Goal: Transaction & Acquisition: Obtain resource

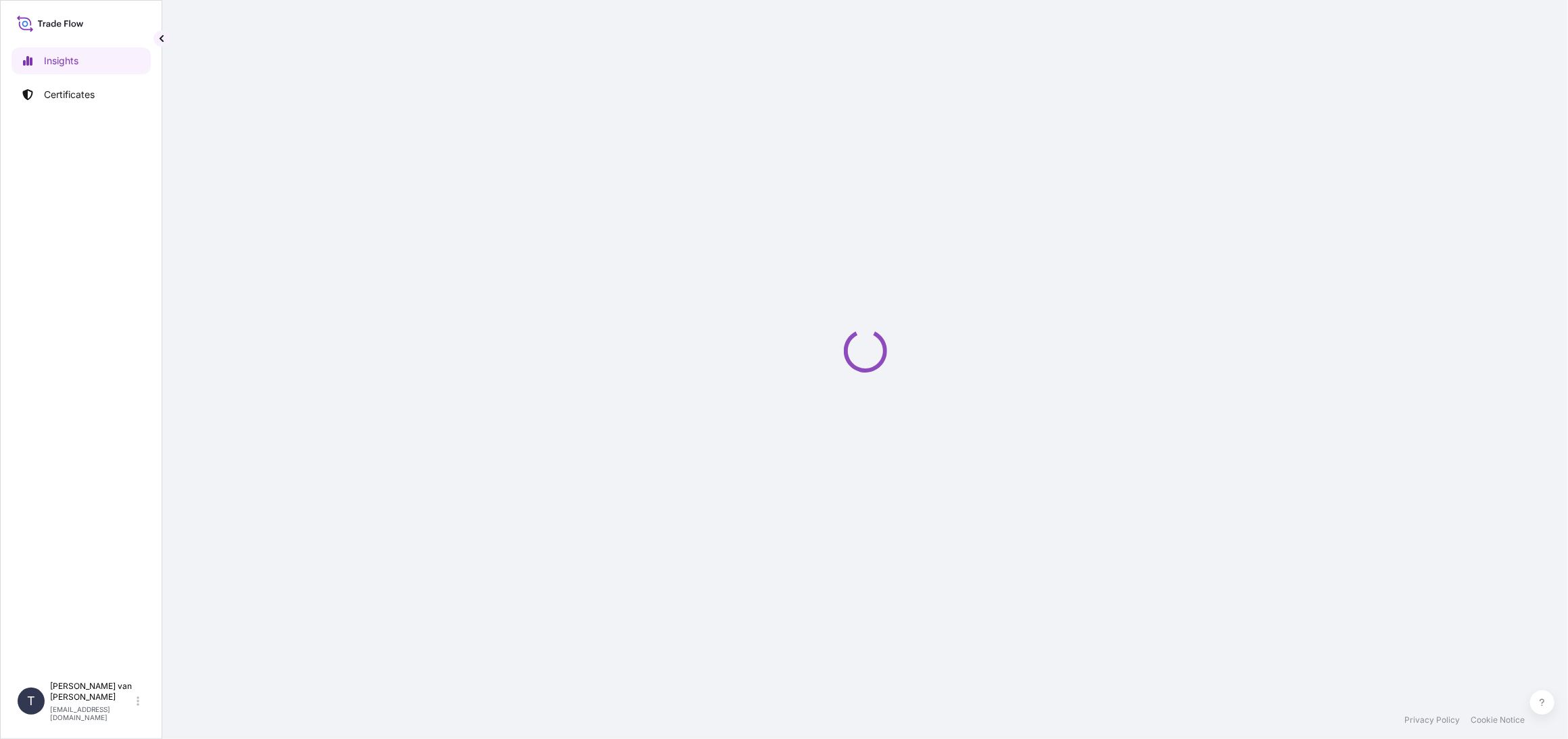
select select "2025"
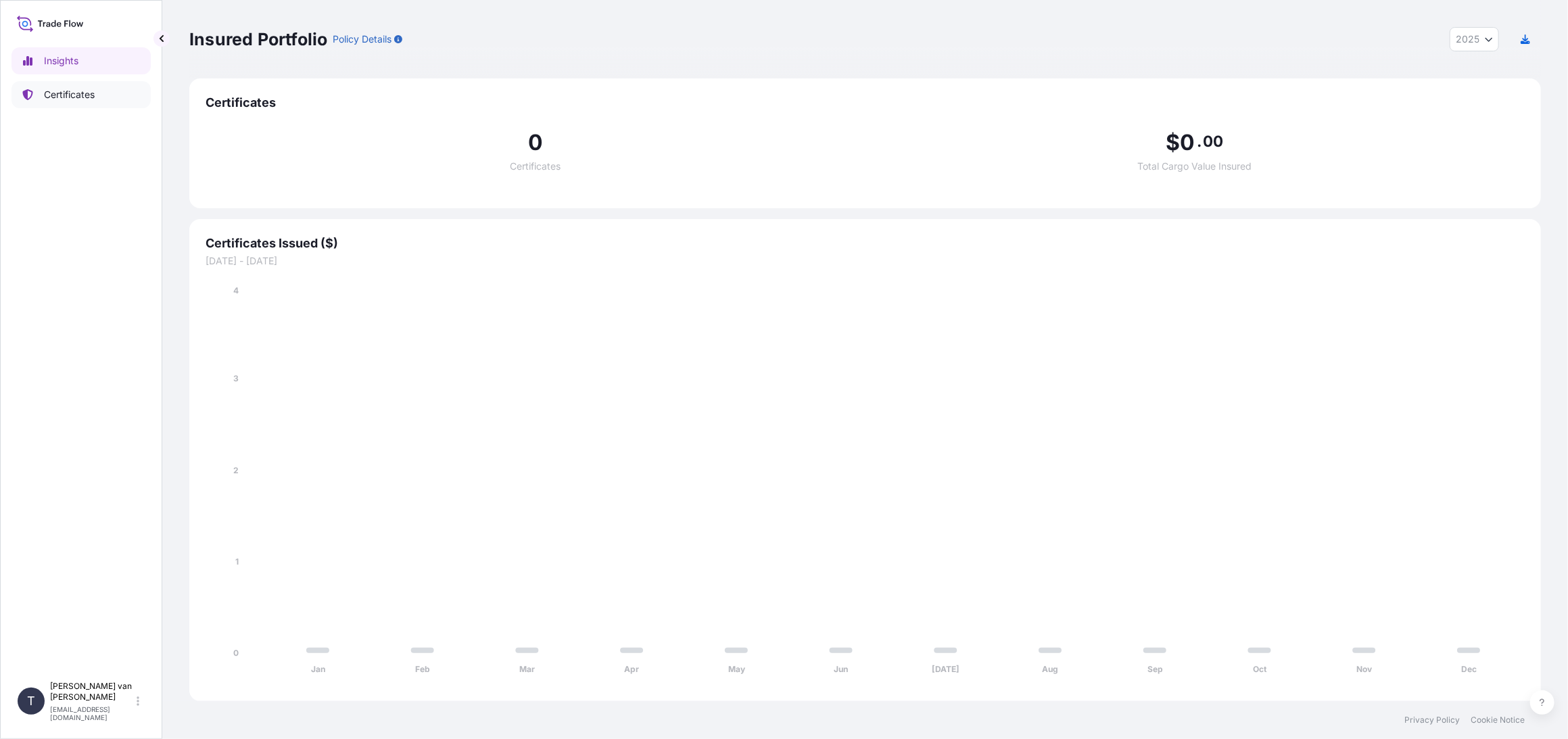
click at [90, 90] on p "Certificates" at bounding box center [68, 95] width 50 height 14
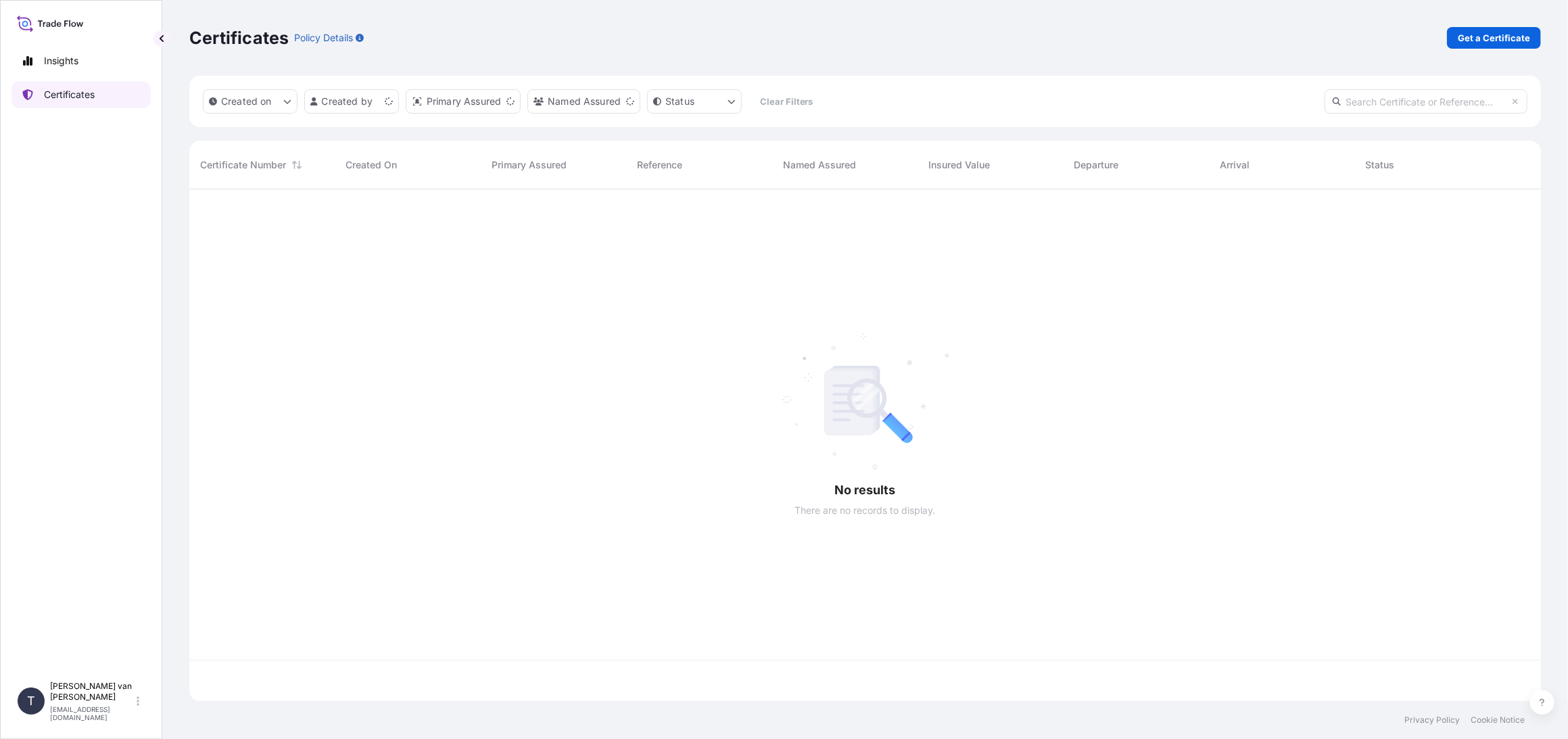
scroll to position [509, 1341]
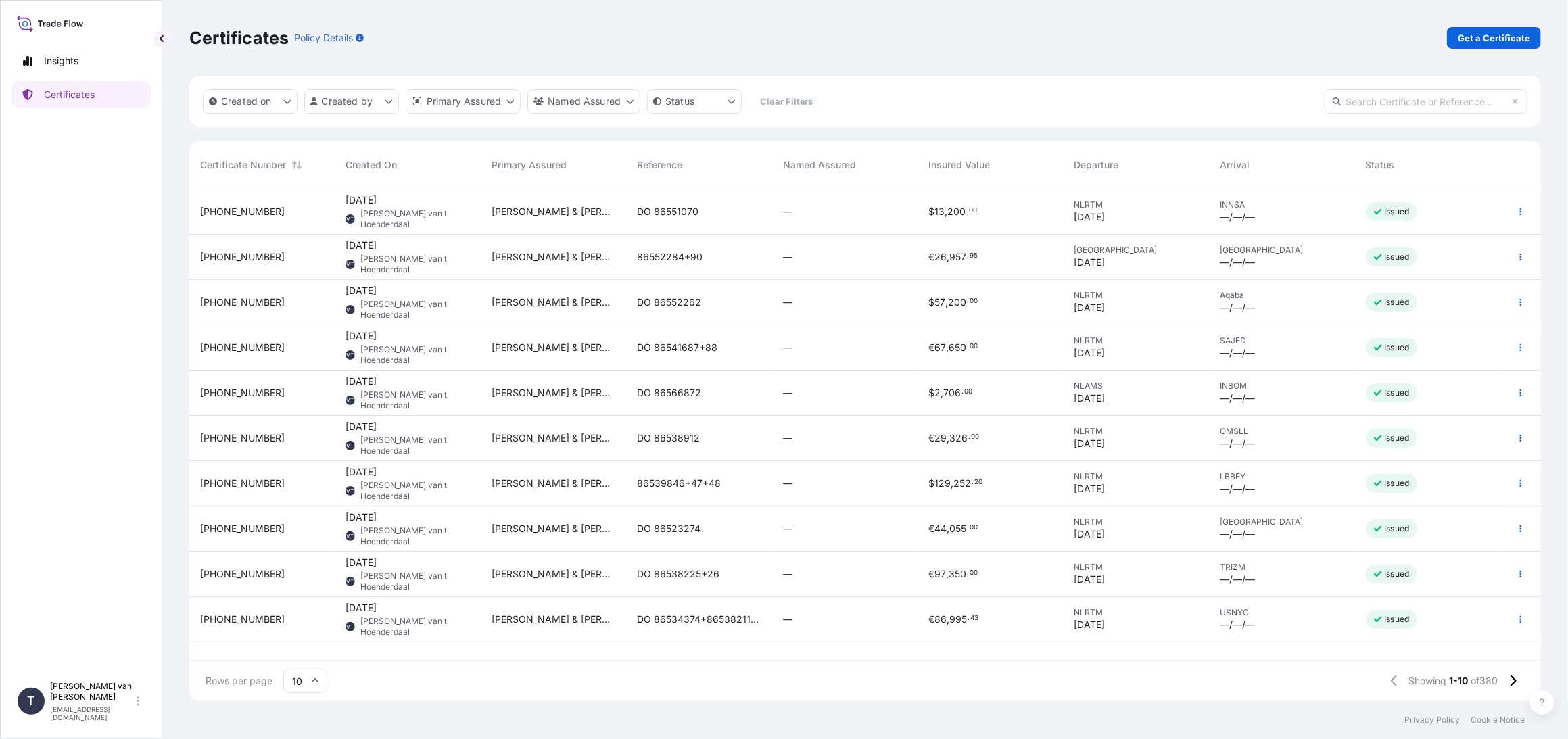
click at [1528, 24] on div "Certificates Policy Details Get a Certificate" at bounding box center [865, 38] width 1352 height 76
click at [1472, 38] on p "Get a Certificate" at bounding box center [1494, 38] width 72 height 14
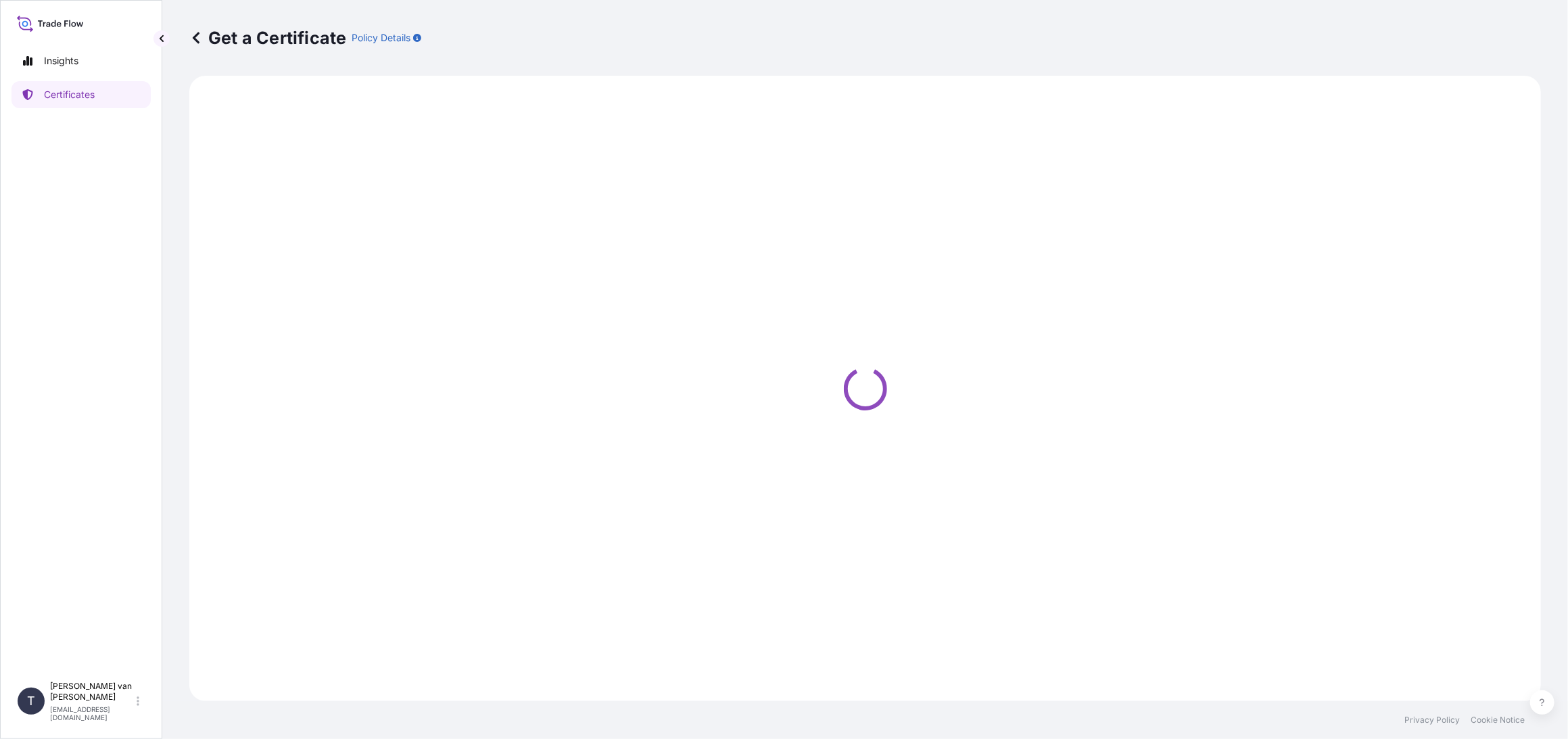
select select "Sea"
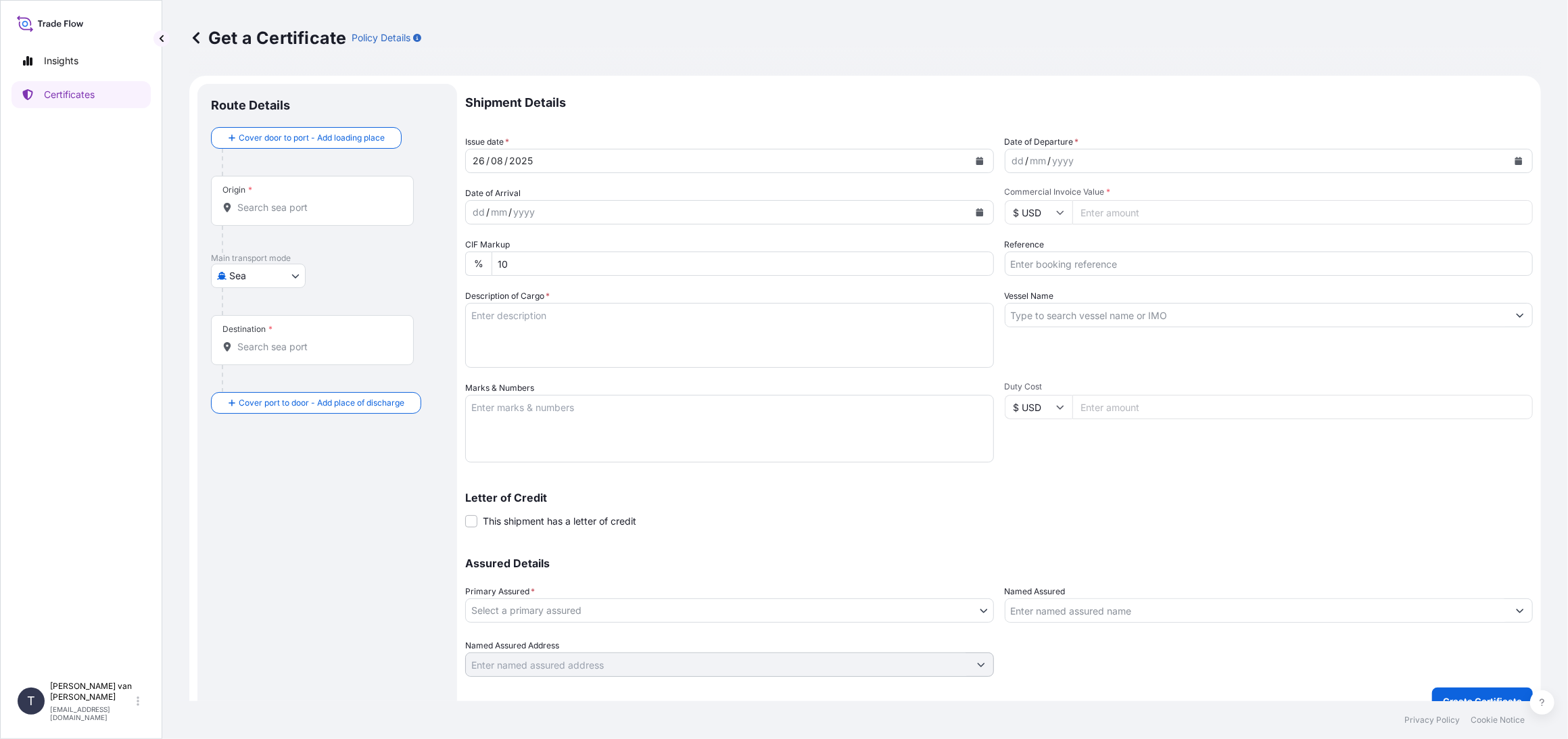
click at [1515, 157] on icon "Calendar" at bounding box center [1518, 161] width 8 height 8
click at [1072, 303] on div "13" at bounding box center [1074, 300] width 24 height 24
click at [1129, 208] on input "Commercial Invoice Value *" at bounding box center [1302, 212] width 461 height 24
type input "26660"
click at [1056, 211] on icon at bounding box center [1060, 212] width 8 height 4
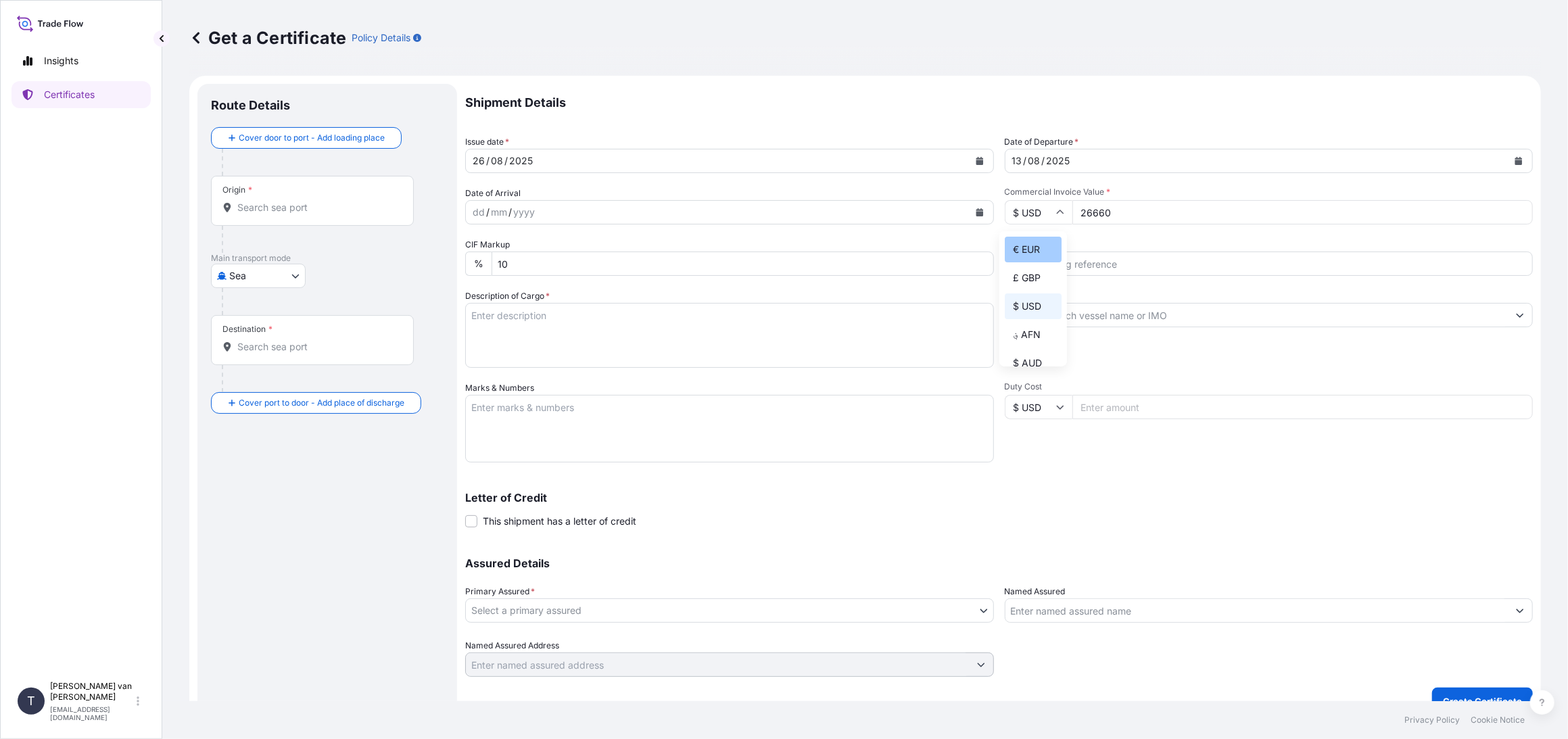
click at [1038, 251] on div "€ EUR" at bounding box center [1032, 250] width 56 height 26
type input "€ EUR"
drag, startPoint x: 1053, startPoint y: 269, endPoint x: 1052, endPoint y: 275, distance: 6.1
click at [1053, 274] on input "Reference" at bounding box center [1269, 263] width 529 height 24
type input "86538728"
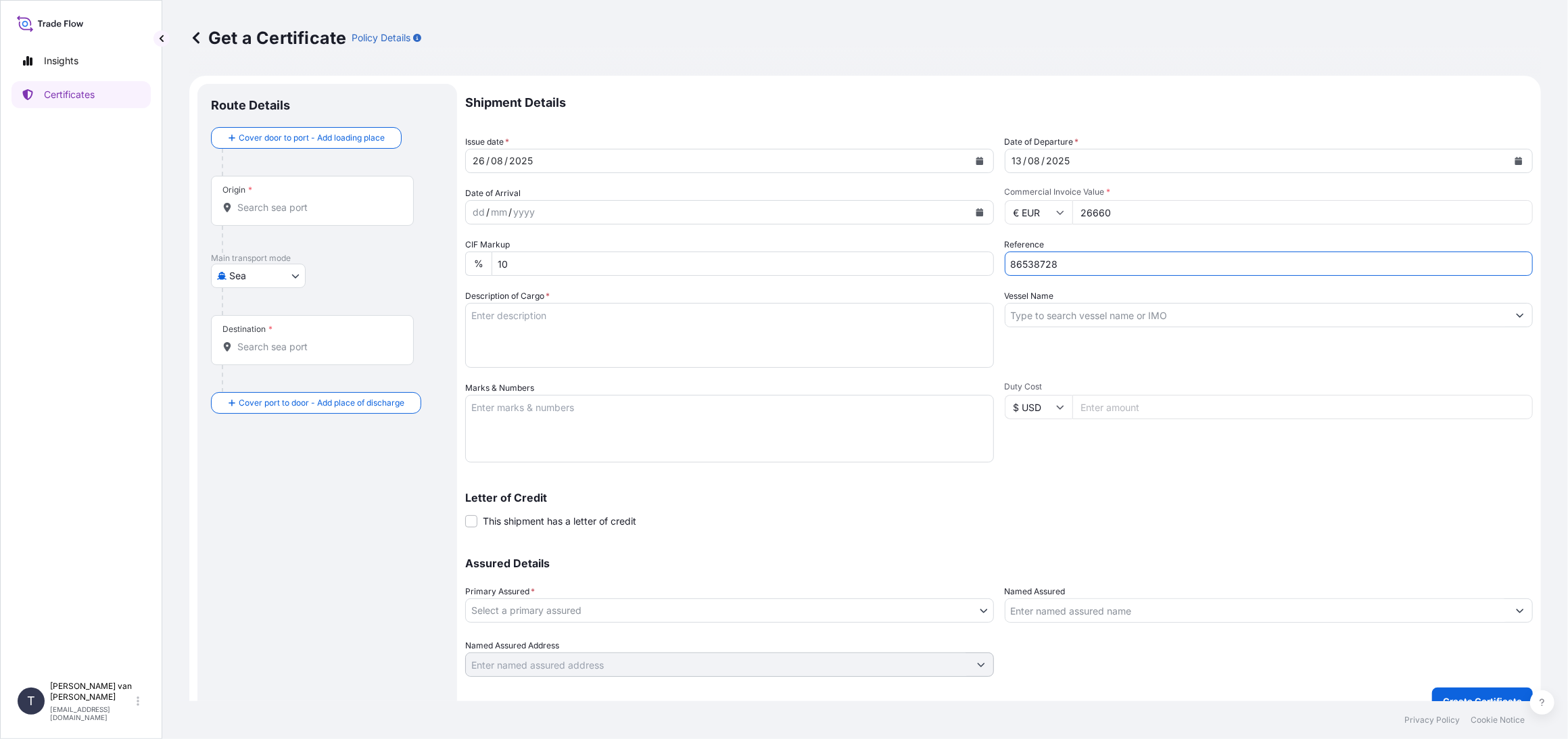
click at [1038, 314] on input "Vessel Name" at bounding box center [1257, 315] width 503 height 24
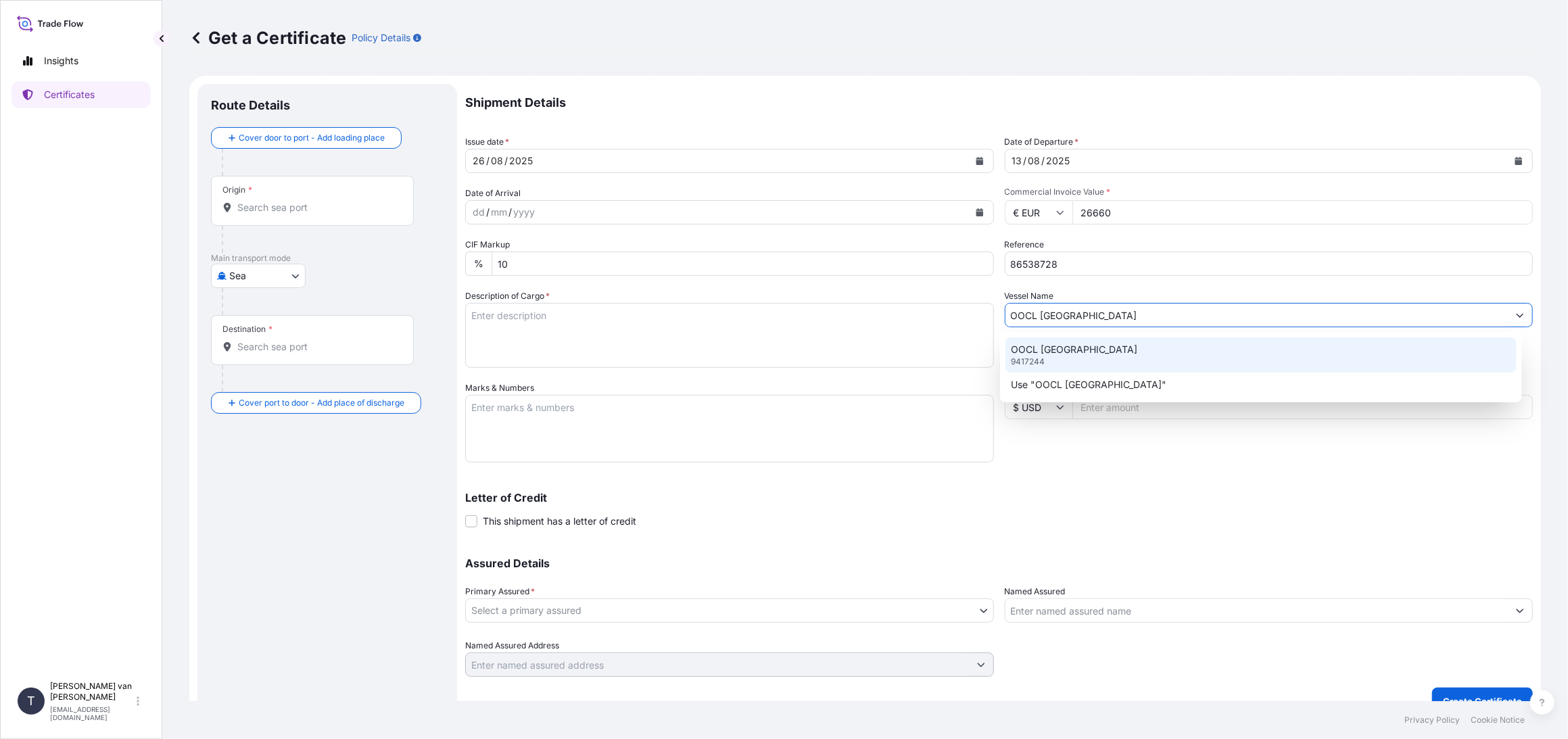
click at [1045, 354] on p "OOCL [GEOGRAPHIC_DATA]" at bounding box center [1074, 350] width 126 height 14
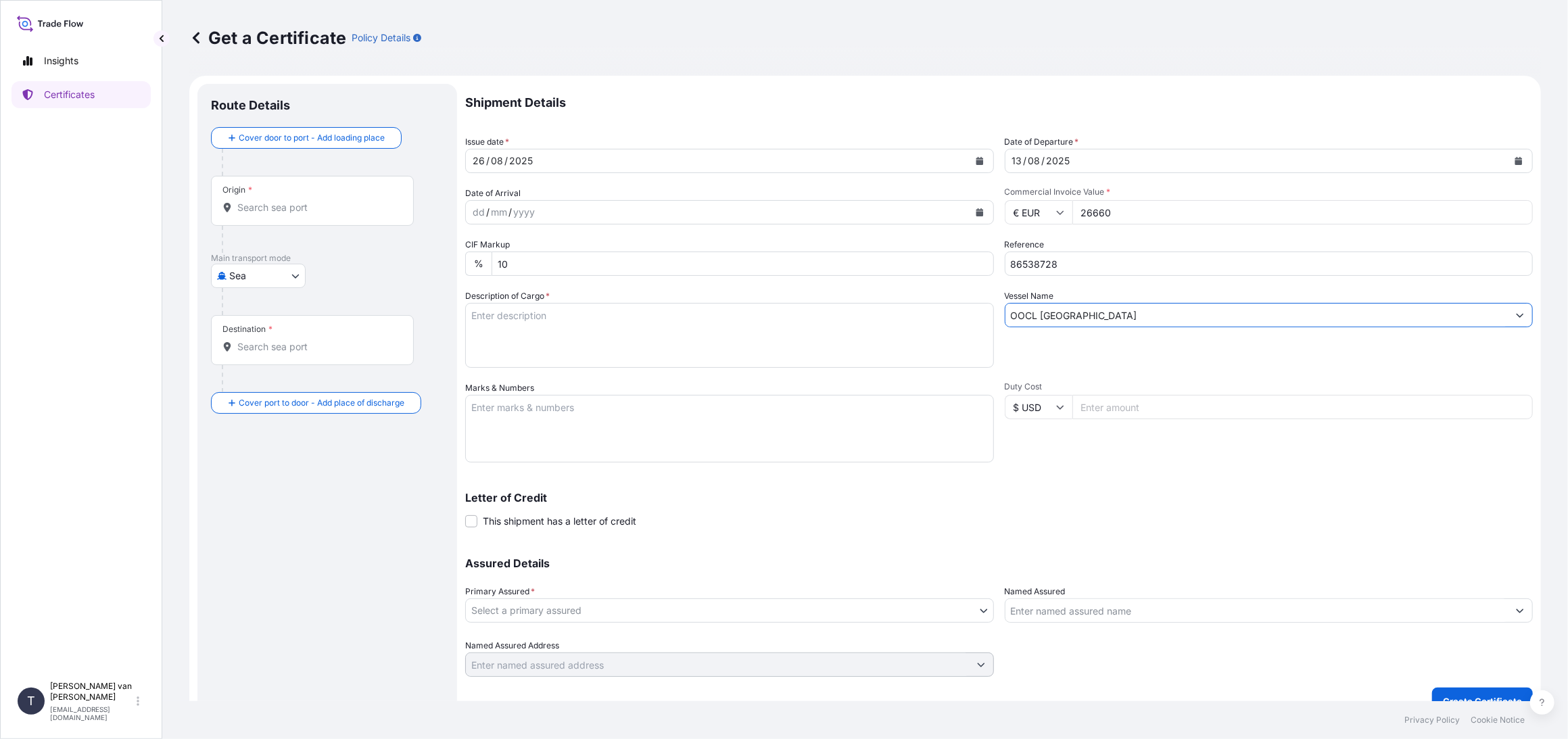
type input "OOCL [GEOGRAPHIC_DATA]"
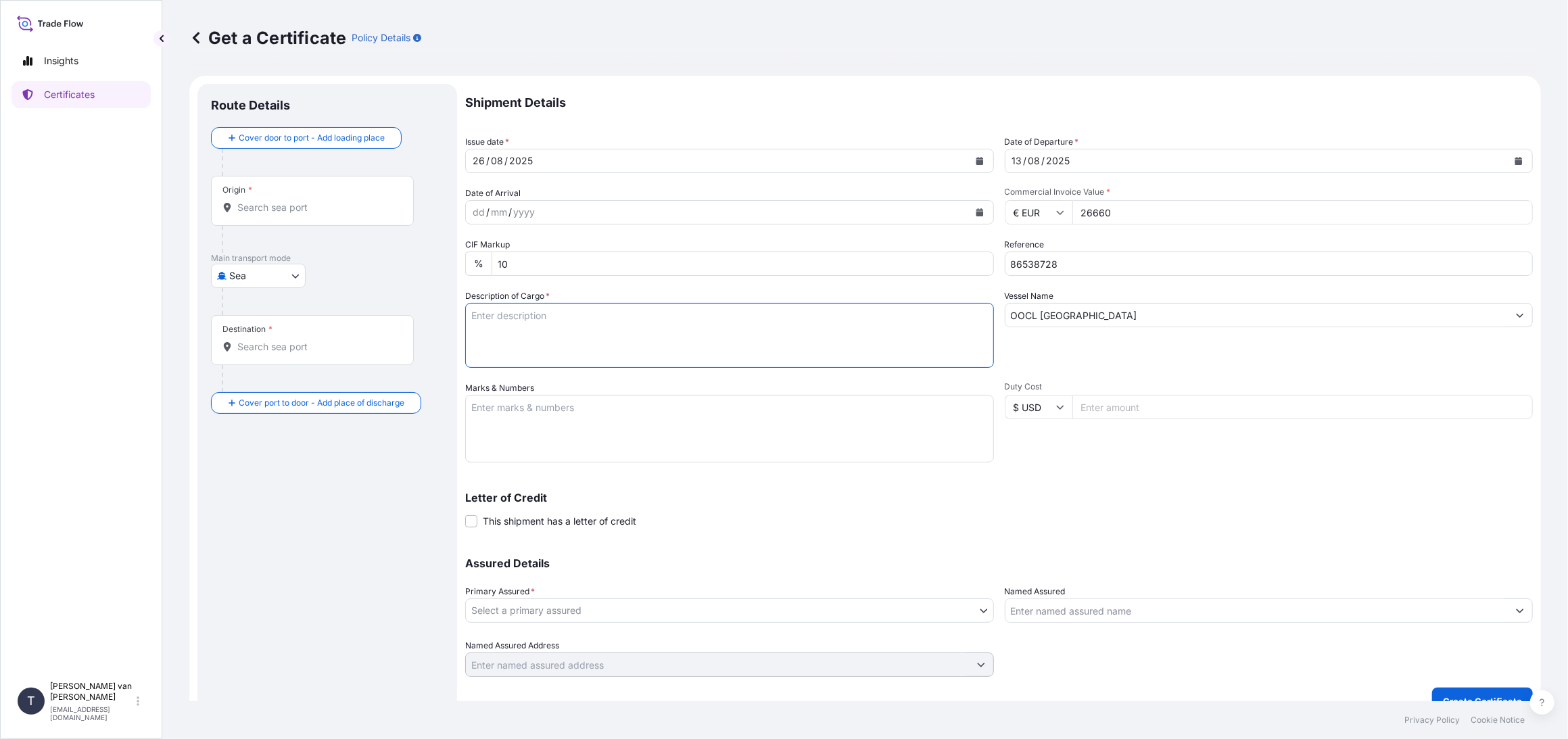
click at [511, 322] on textarea "Description of Cargo *" at bounding box center [729, 336] width 529 height 65
drag, startPoint x: 545, startPoint y: 315, endPoint x: 441, endPoint y: 309, distance: 104.2
click at [441, 309] on form "Route Details Cover door to port - Add loading place Place of loading Road / In…" at bounding box center [865, 400] width 1352 height 647
type textarea "1x 40ft container containing: 720 bags x 25 kg Promitor SF 70H R = 18.000 kg"
click at [518, 417] on textarea "Marks & Numbers" at bounding box center [729, 429] width 529 height 68
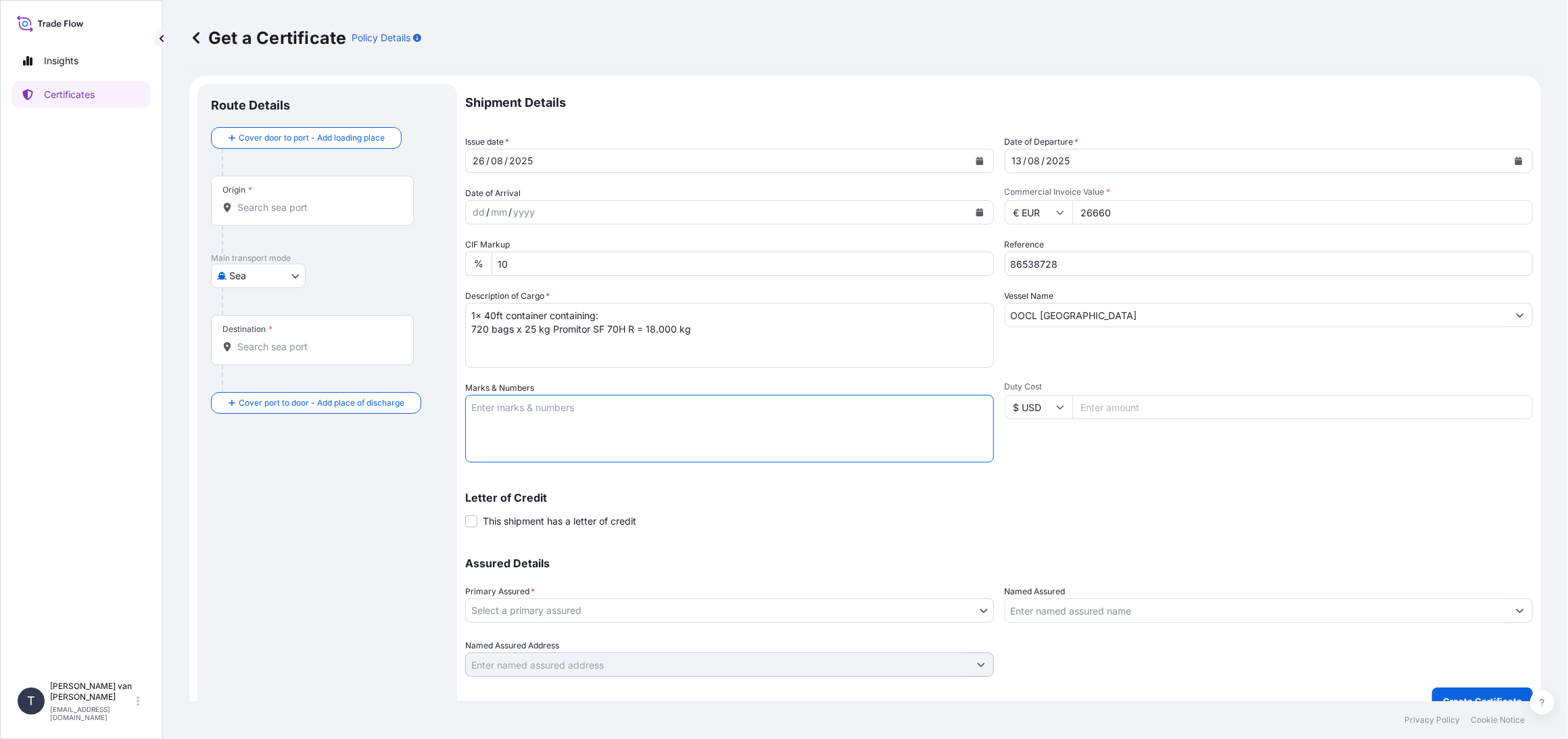
paste textarea "1x 40ft container"
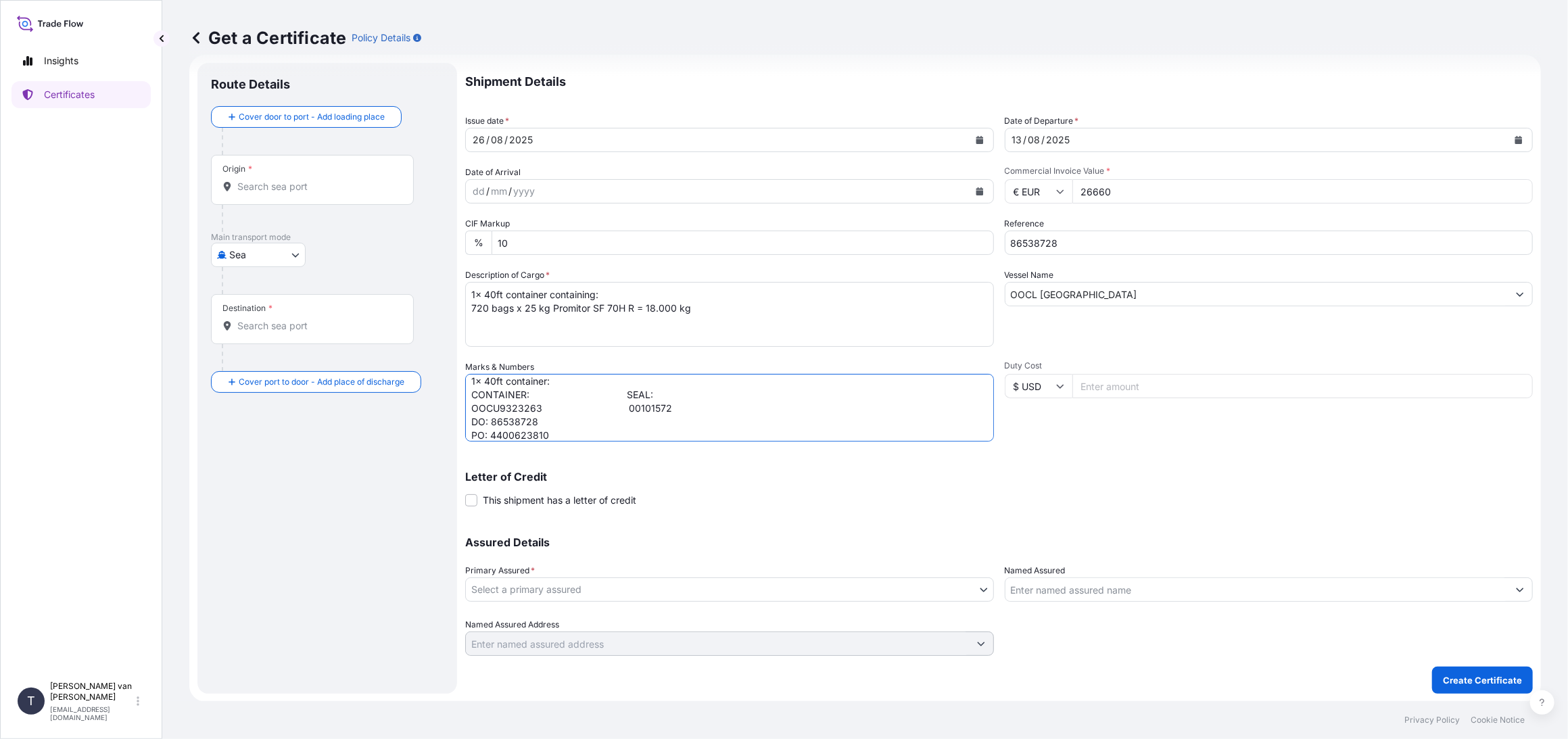
scroll to position [12, 0]
type textarea "1x 40ft container: CONTAINER: SEAL: OOCU9323263 00101572 DO: 86538728 PO: 44006…"
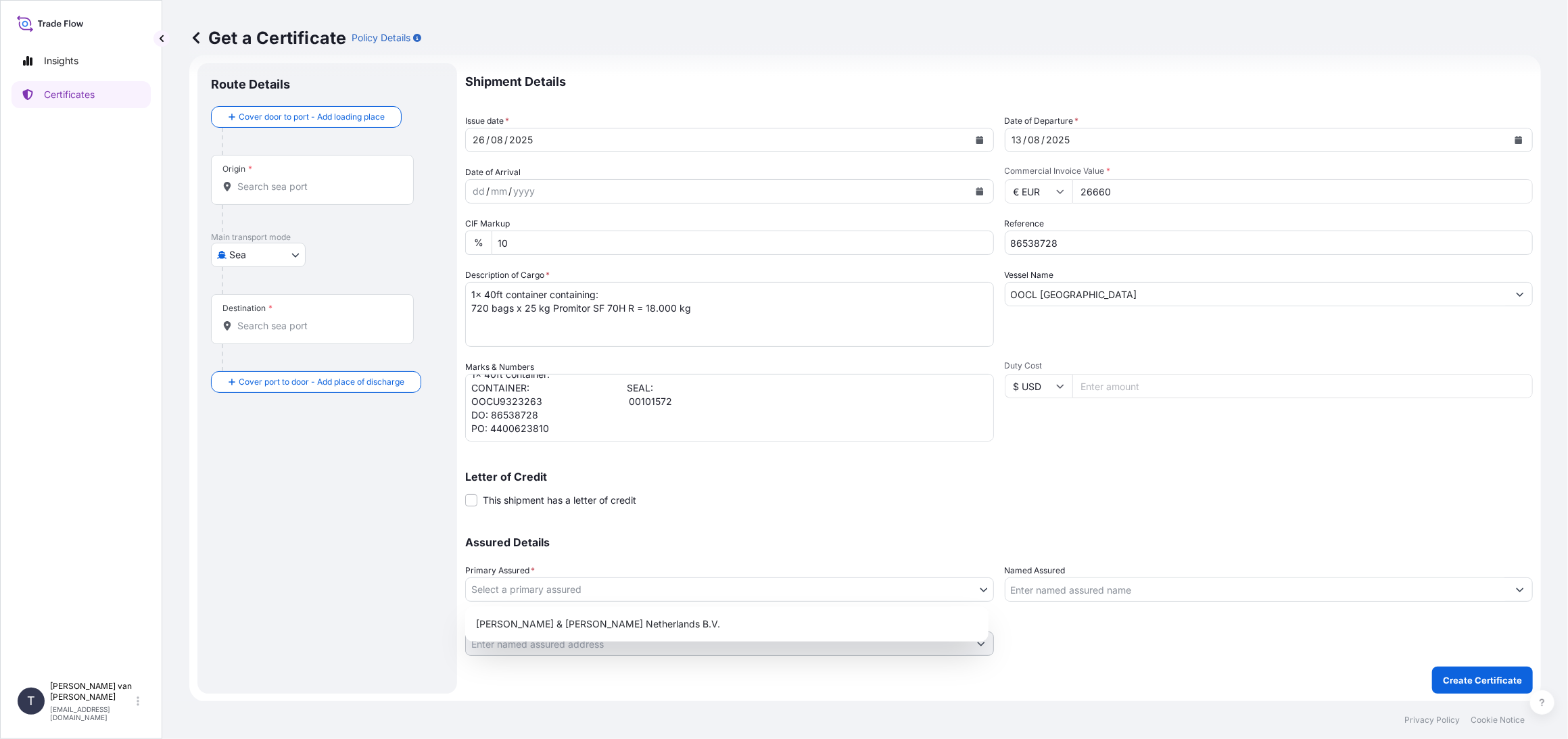
click at [521, 579] on body "Insights Certificates T [PERSON_NAME] van t Hoenderdaal [EMAIL_ADDRESS][DOMAIN_…" at bounding box center [784, 370] width 1568 height 739
click at [533, 618] on div "[PERSON_NAME] & [PERSON_NAME] Netherlands B.V." at bounding box center [727, 624] width 512 height 24
select select "31666"
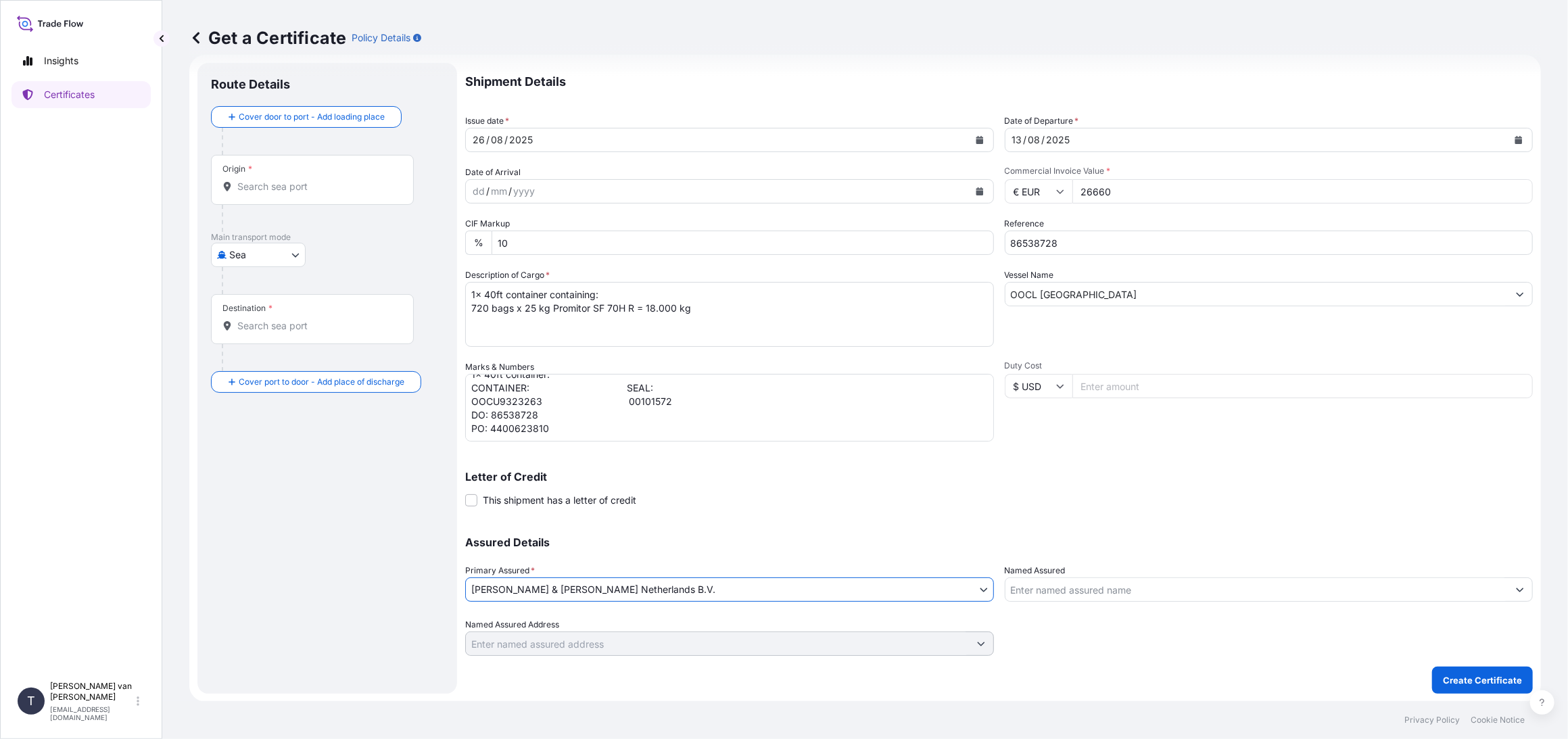
scroll to position [0, 0]
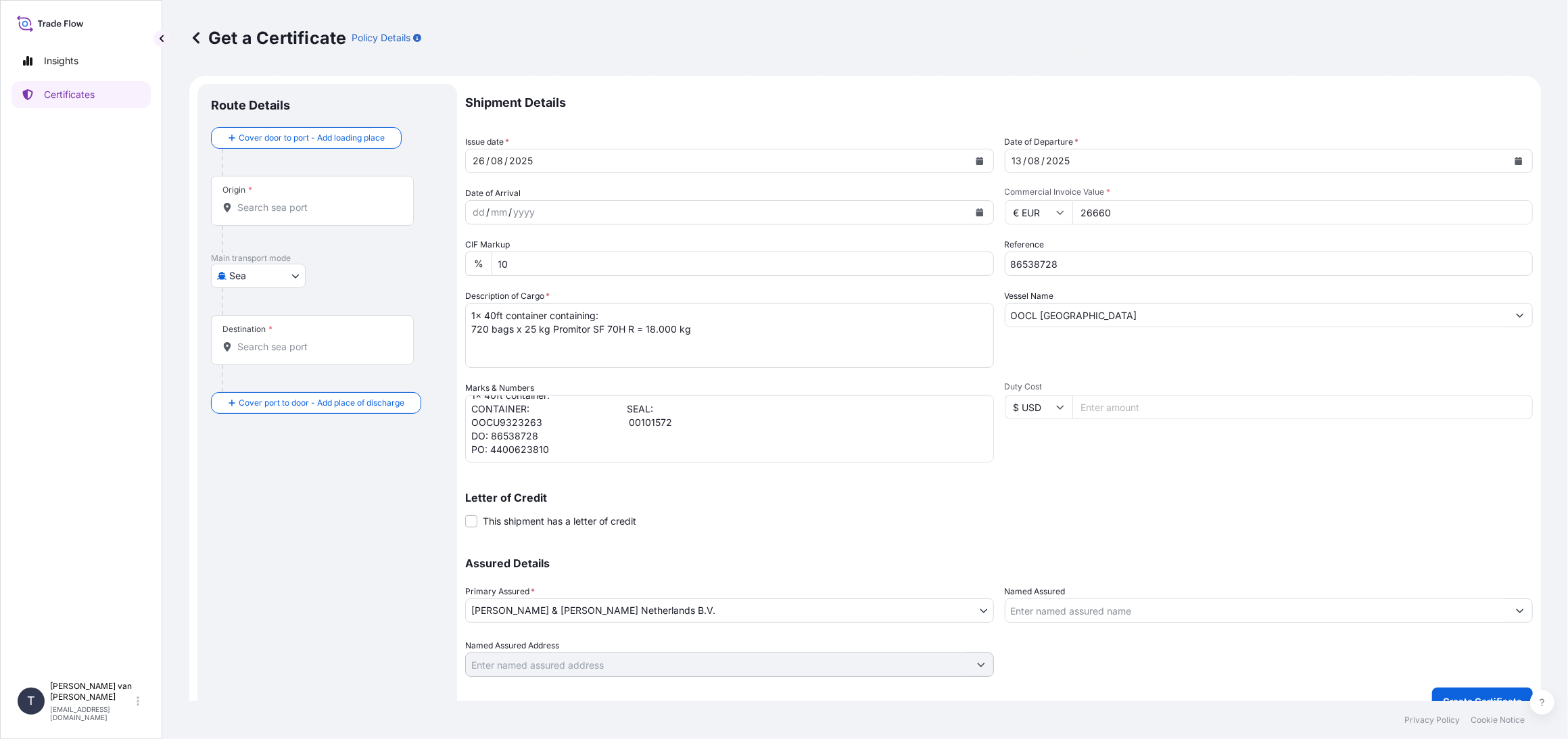
click at [297, 217] on div "Origin *" at bounding box center [312, 201] width 203 height 50
click at [297, 214] on input "Origin *" at bounding box center [317, 208] width 160 height 14
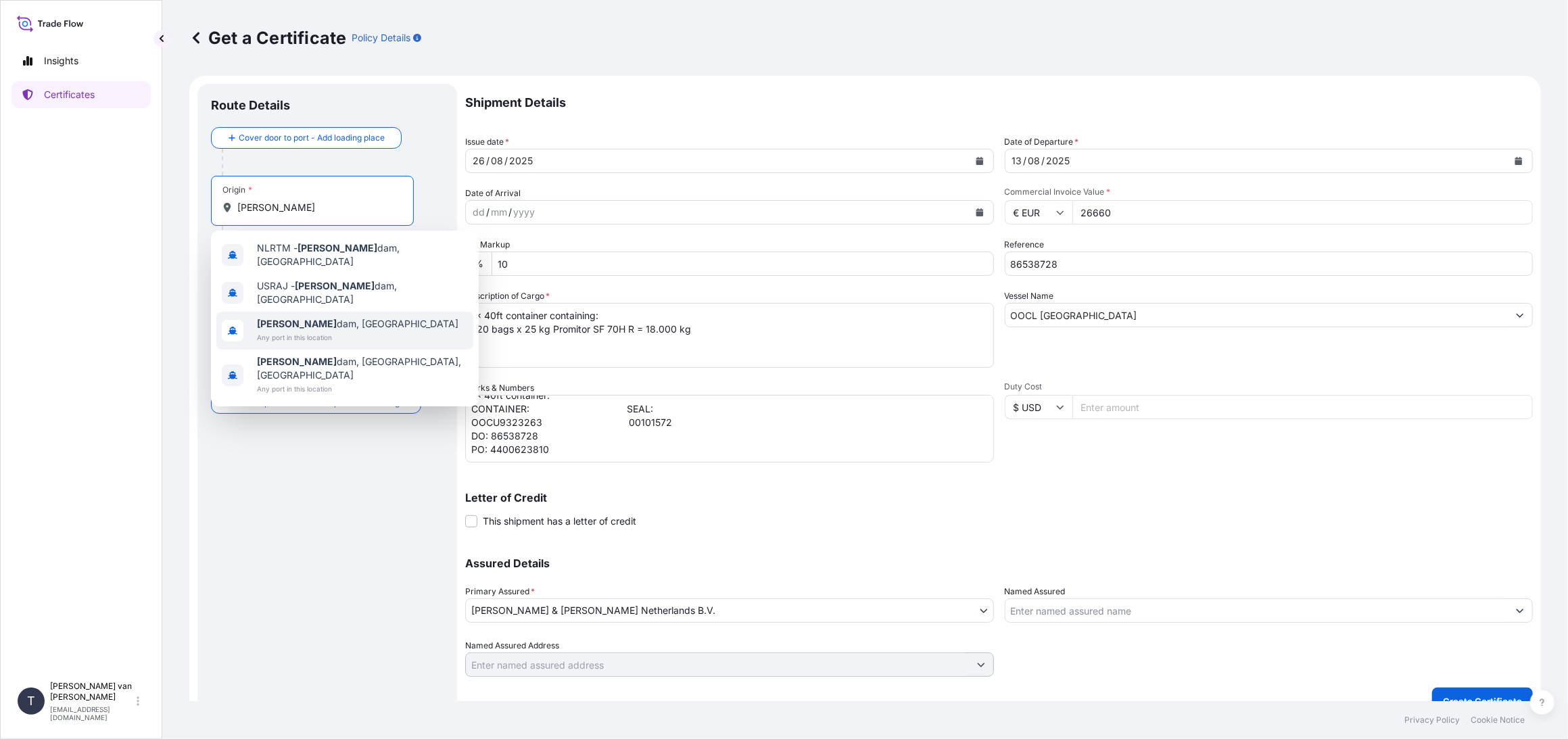
click at [310, 330] on span "Any port in this location" at bounding box center [358, 337] width 202 height 14
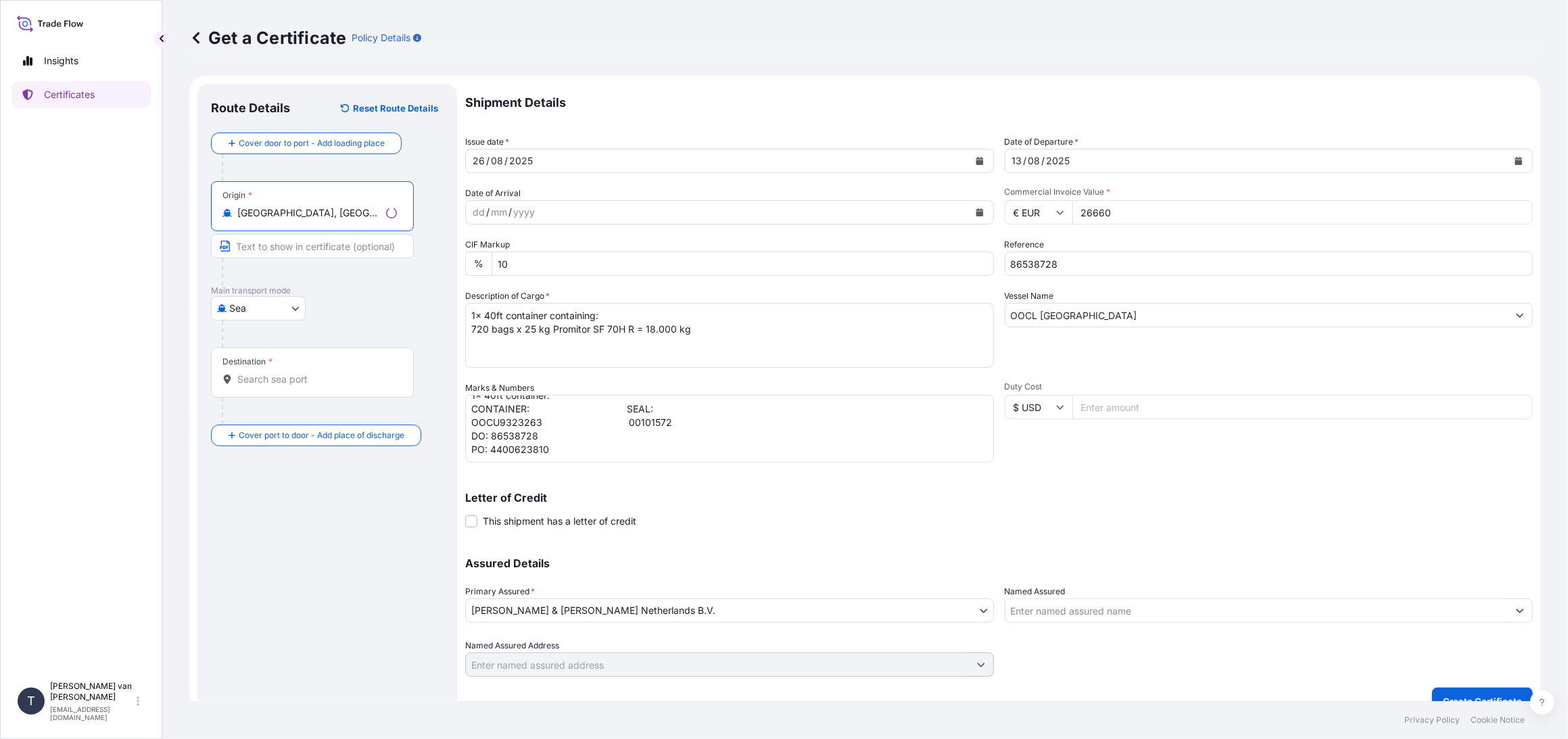
type input "[GEOGRAPHIC_DATA], [GEOGRAPHIC_DATA]"
click at [311, 384] on input "Destination *" at bounding box center [317, 379] width 160 height 14
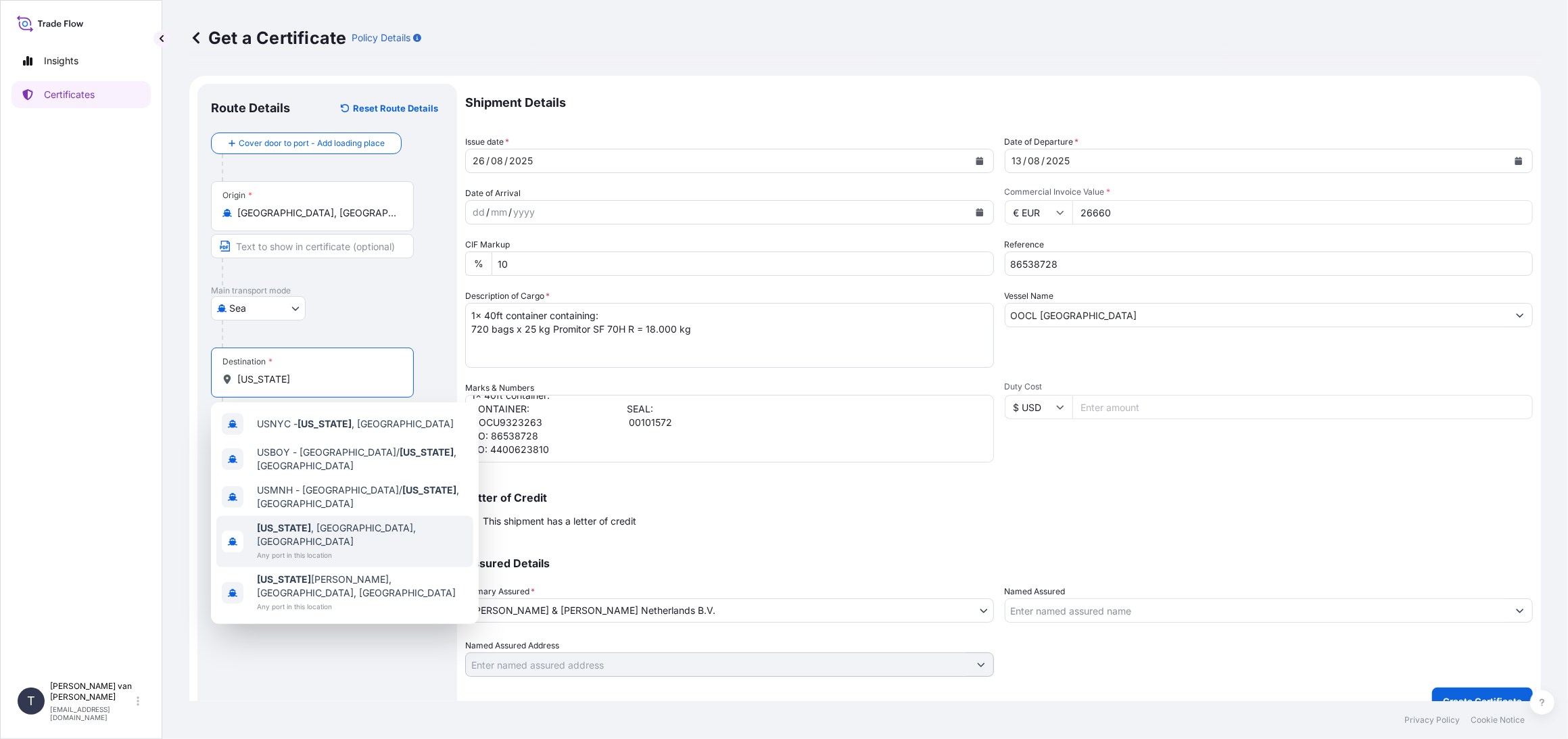
click at [332, 523] on span "[US_STATE] , [GEOGRAPHIC_DATA], [GEOGRAPHIC_DATA]" at bounding box center [363, 535] width 211 height 27
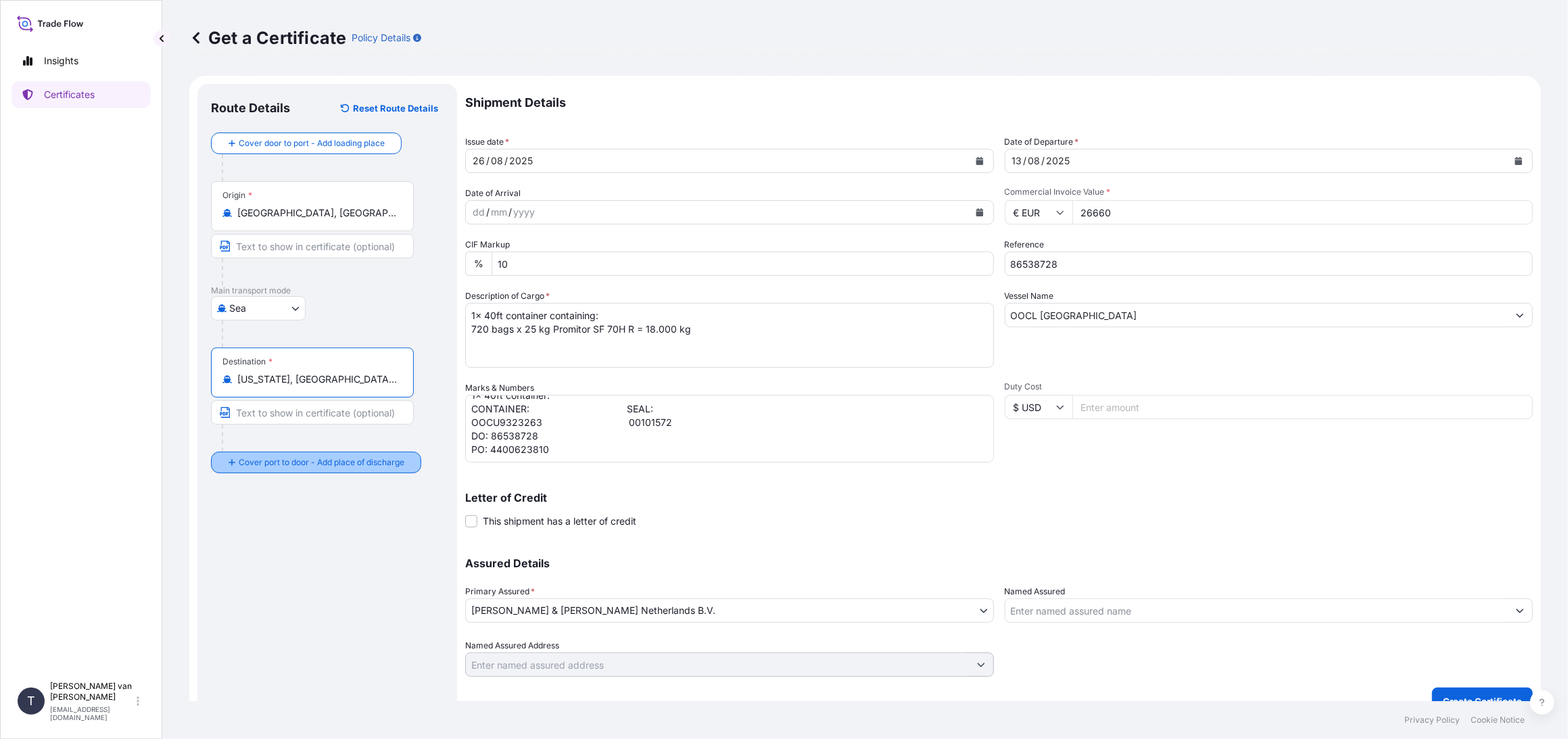
type input "[US_STATE], [GEOGRAPHIC_DATA], [GEOGRAPHIC_DATA]"
click at [251, 533] on input "Place of Discharge" at bounding box center [317, 535] width 160 height 14
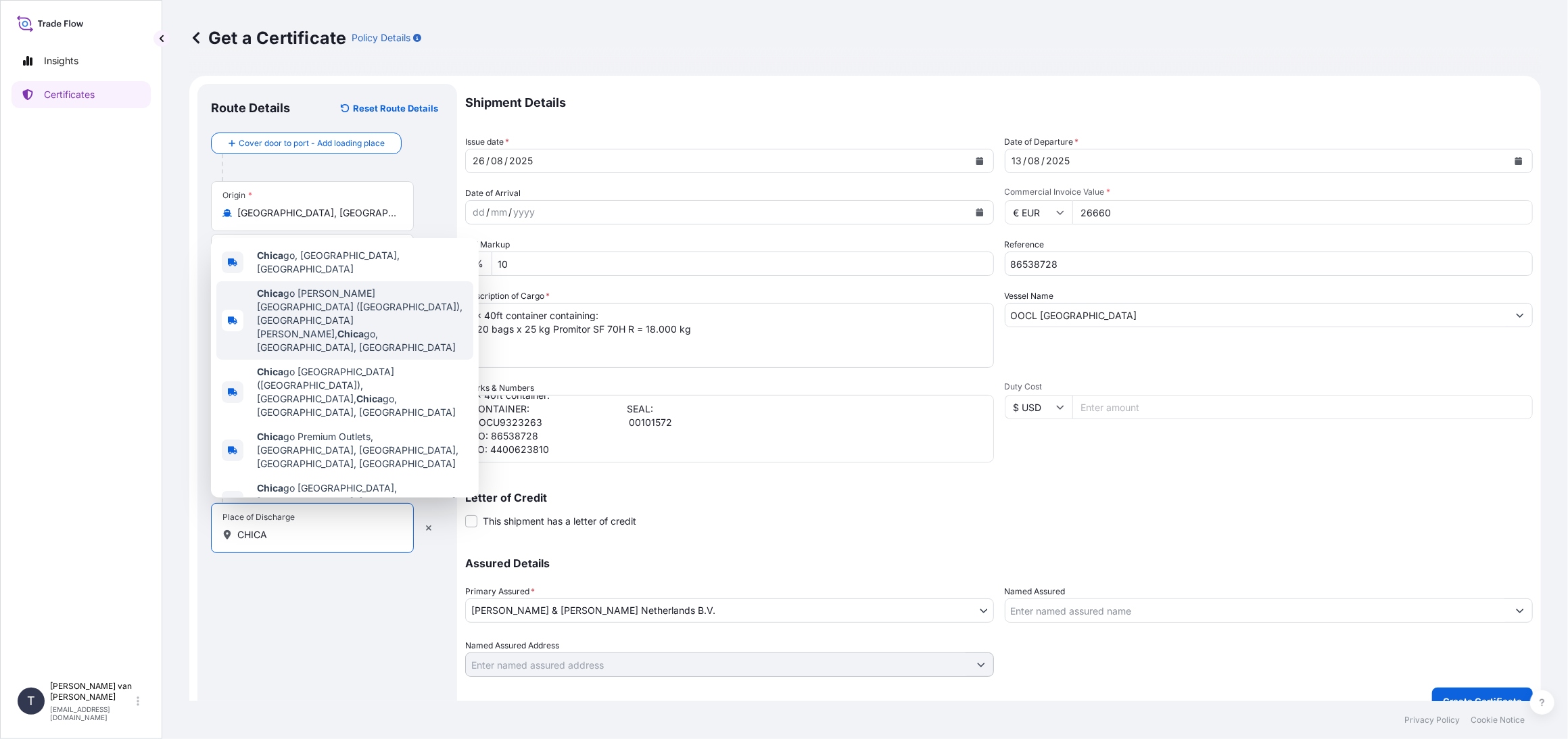
click at [310, 276] on span "Chica go, [GEOGRAPHIC_DATA], [GEOGRAPHIC_DATA]" at bounding box center [363, 263] width 211 height 27
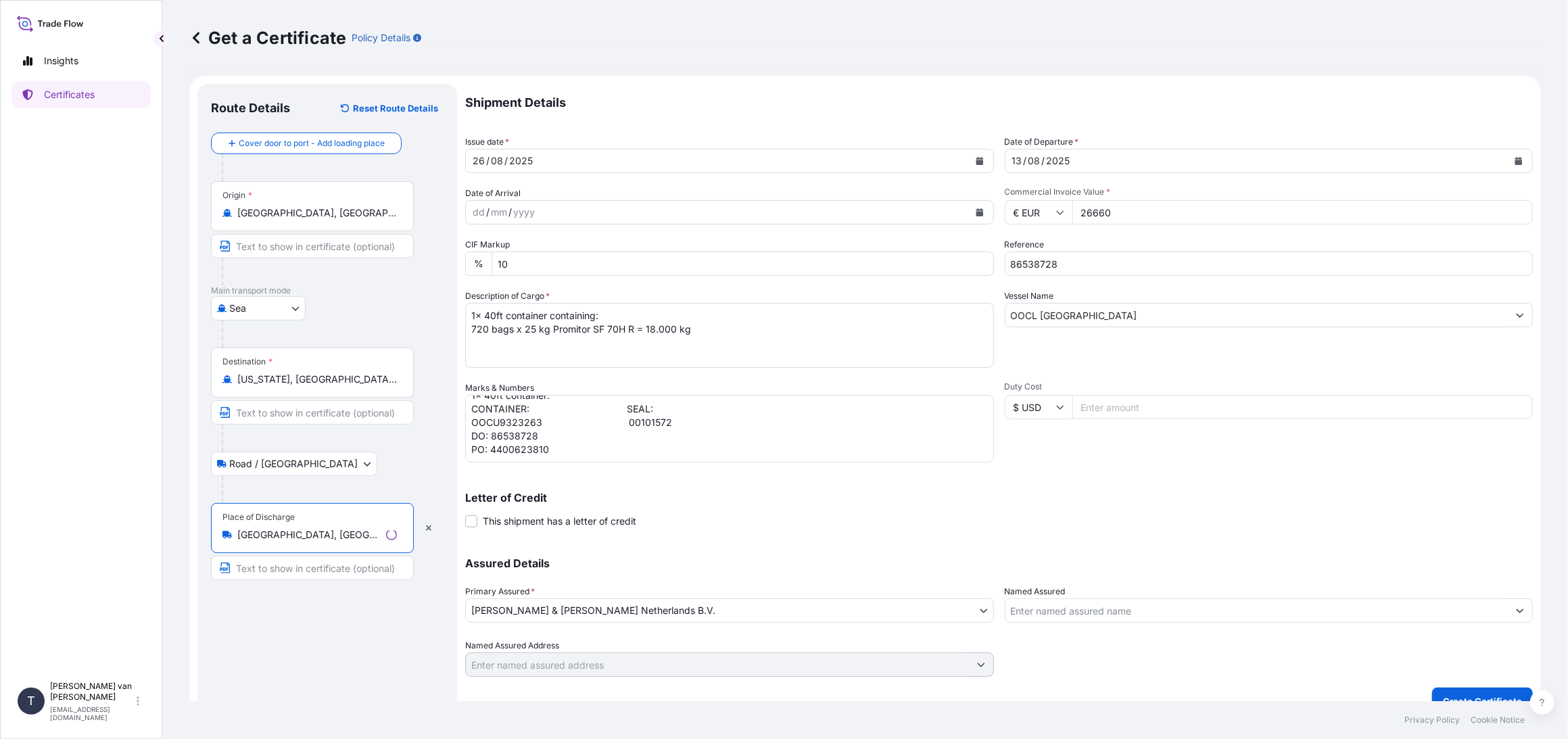
scroll to position [21, 0]
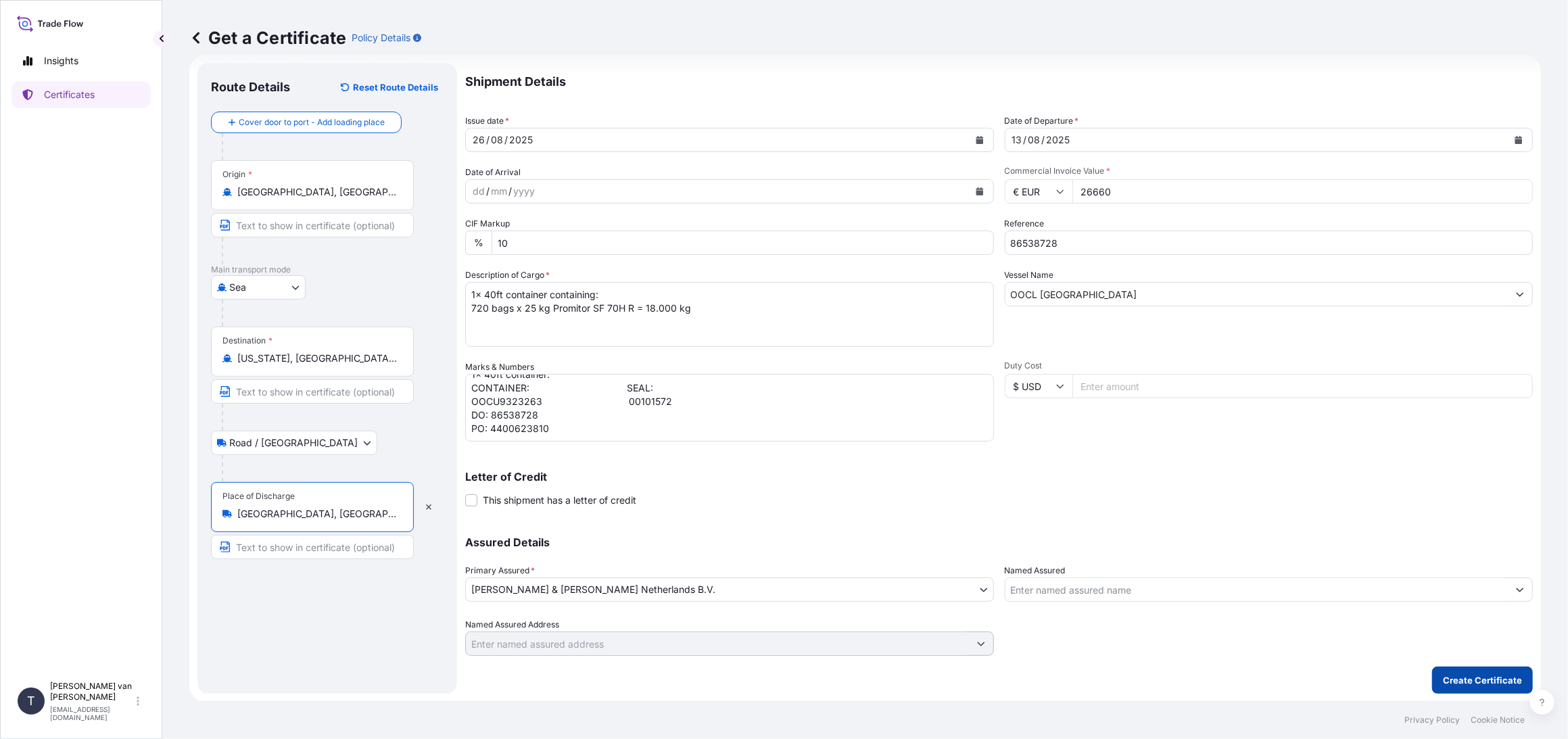
type input "[GEOGRAPHIC_DATA], [GEOGRAPHIC_DATA], [GEOGRAPHIC_DATA]"
click at [1472, 676] on p "Create Certificate" at bounding box center [1482, 680] width 79 height 14
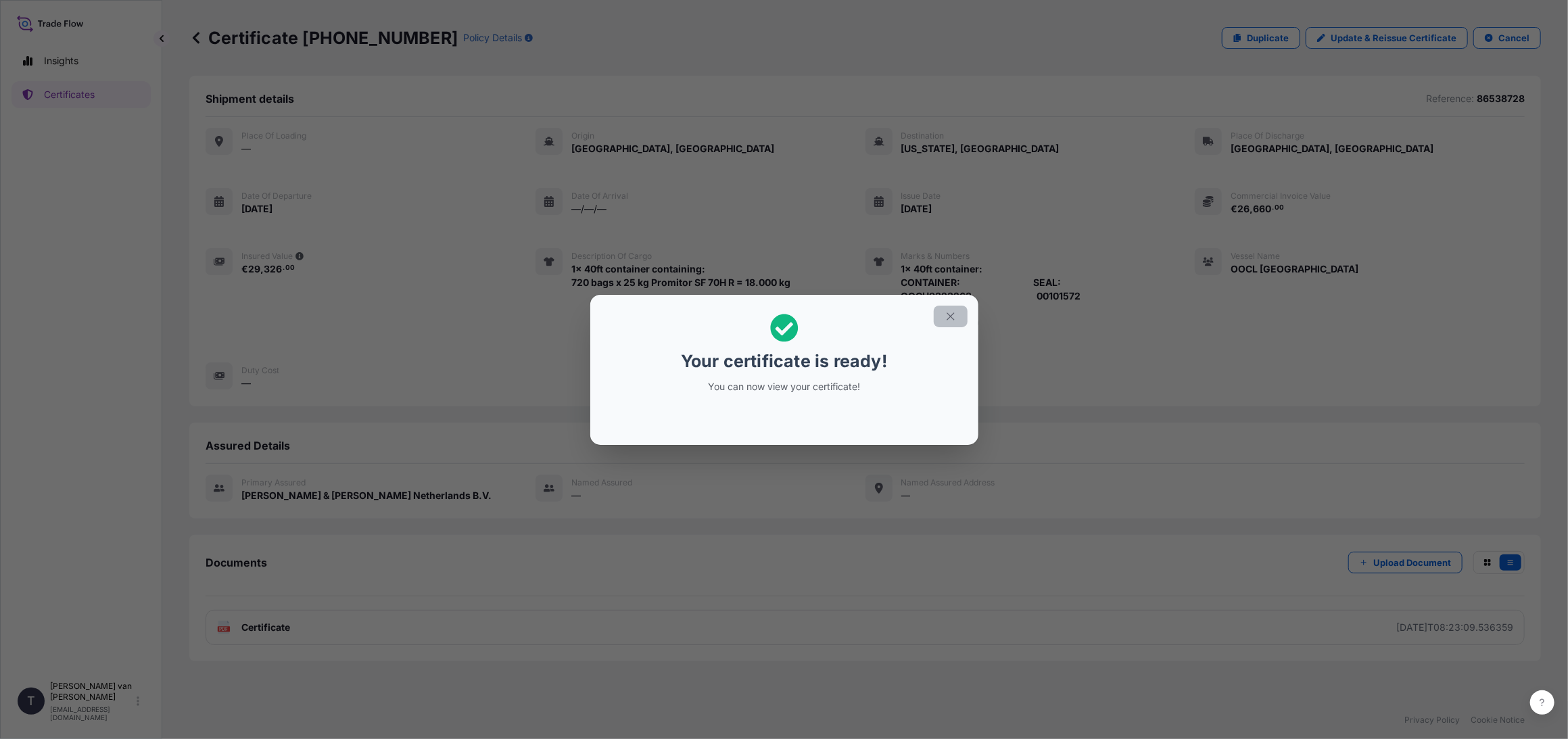
click at [954, 313] on icon "button" at bounding box center [950, 317] width 12 height 12
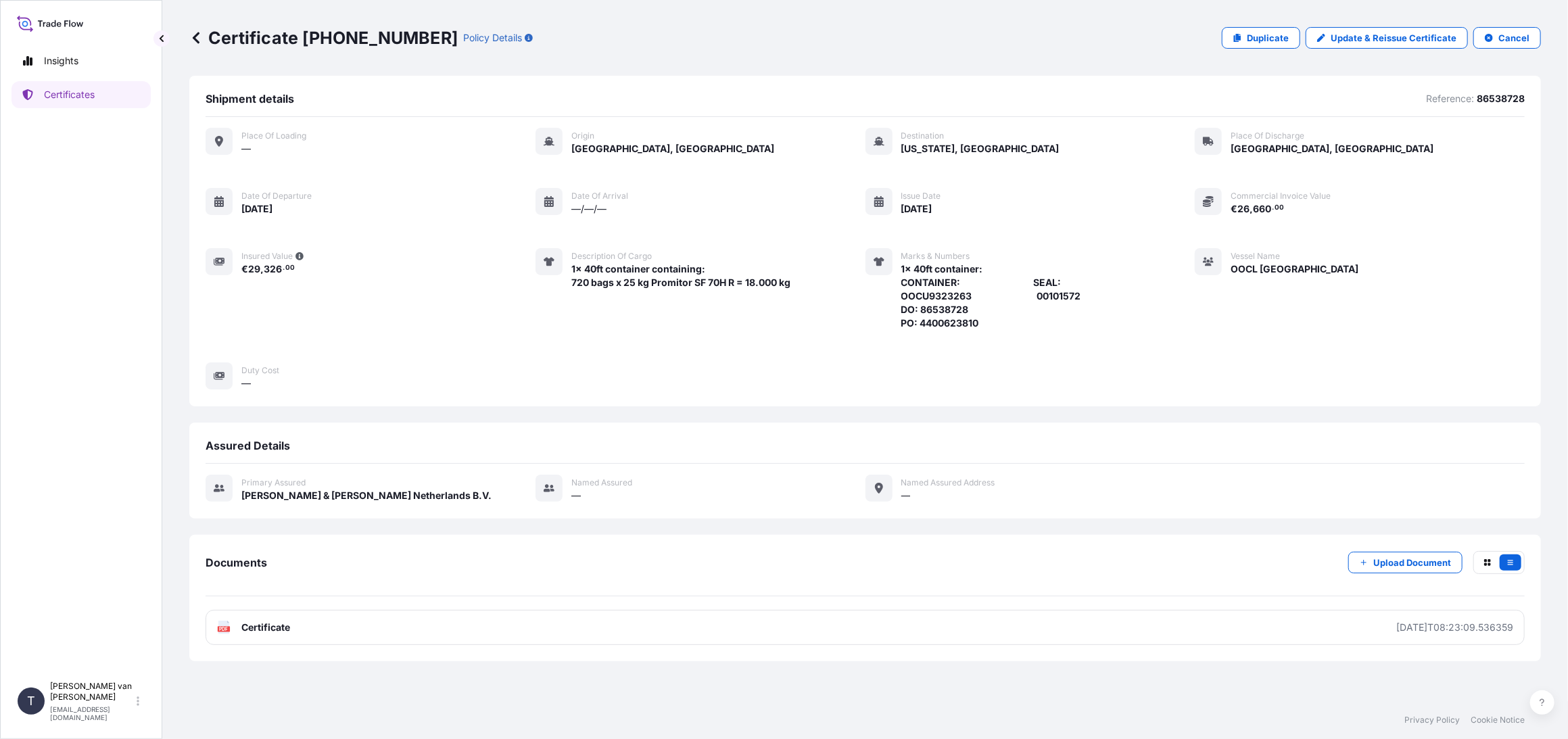
click at [1405, 610] on div "PDF Certificate [DATE]T08:23:09.536359" at bounding box center [865, 628] width 1319 height 35
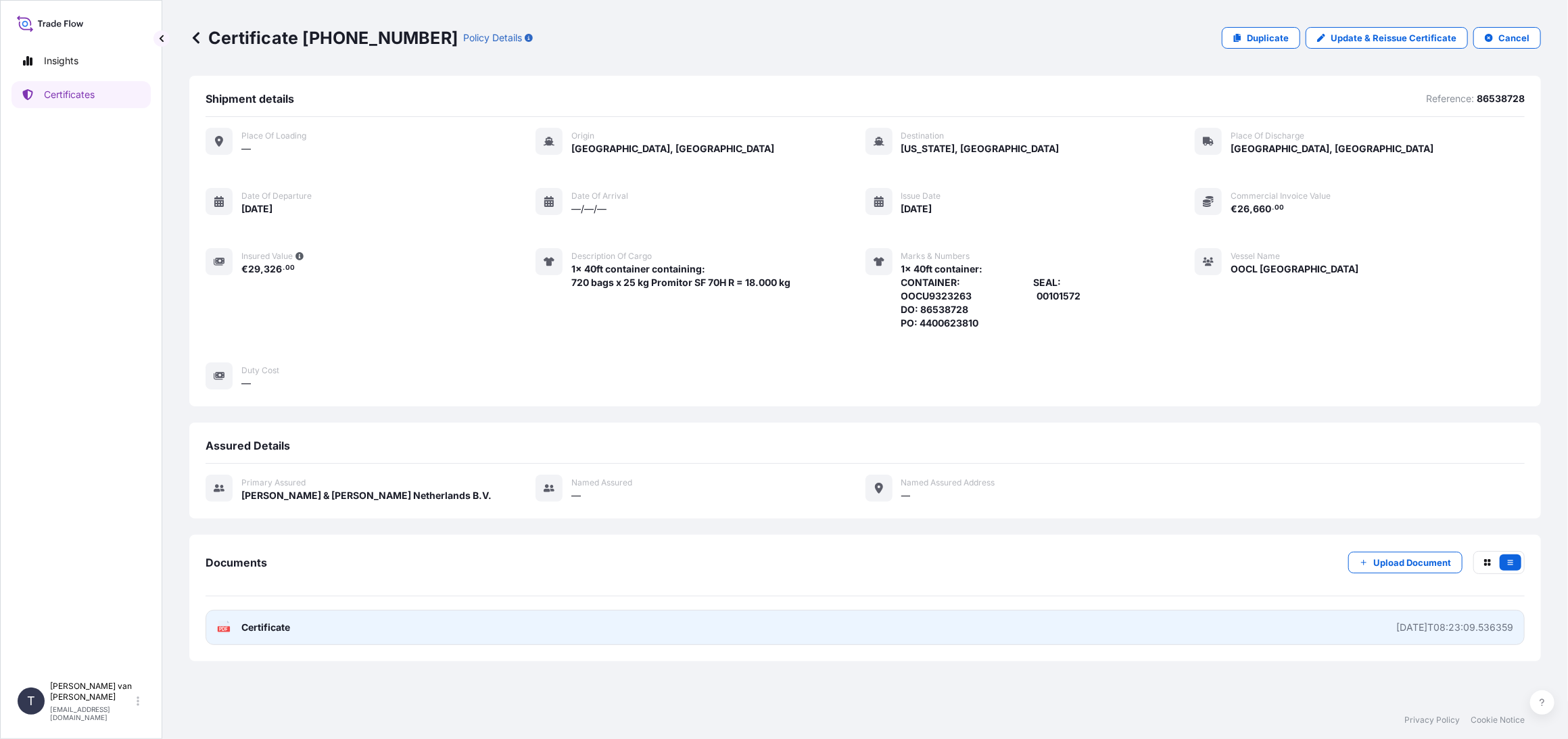
click at [1403, 618] on link "PDF Certificate [DATE]T08:23:09.536359" at bounding box center [865, 628] width 1319 height 35
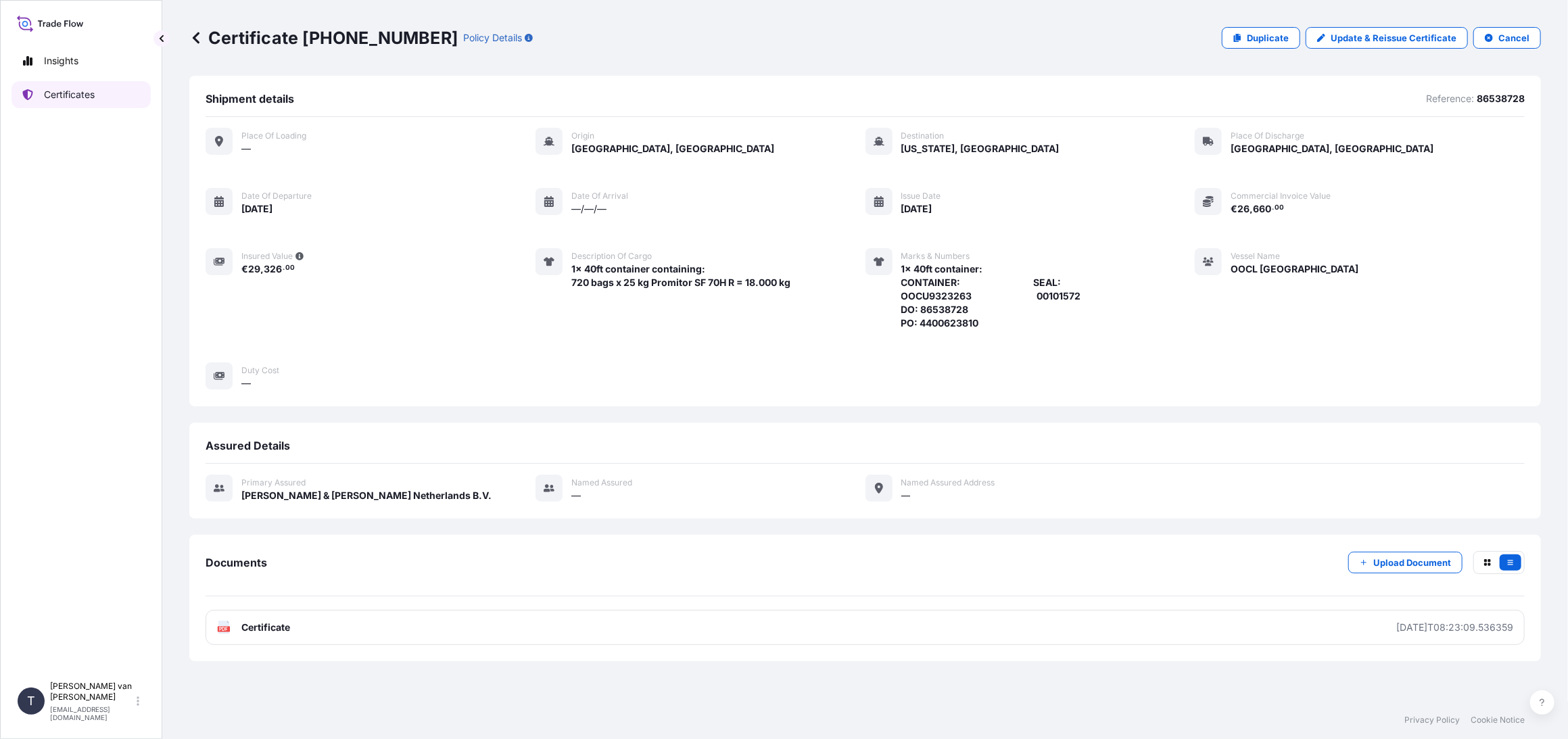
click at [54, 98] on p "Certificates" at bounding box center [68, 95] width 50 height 14
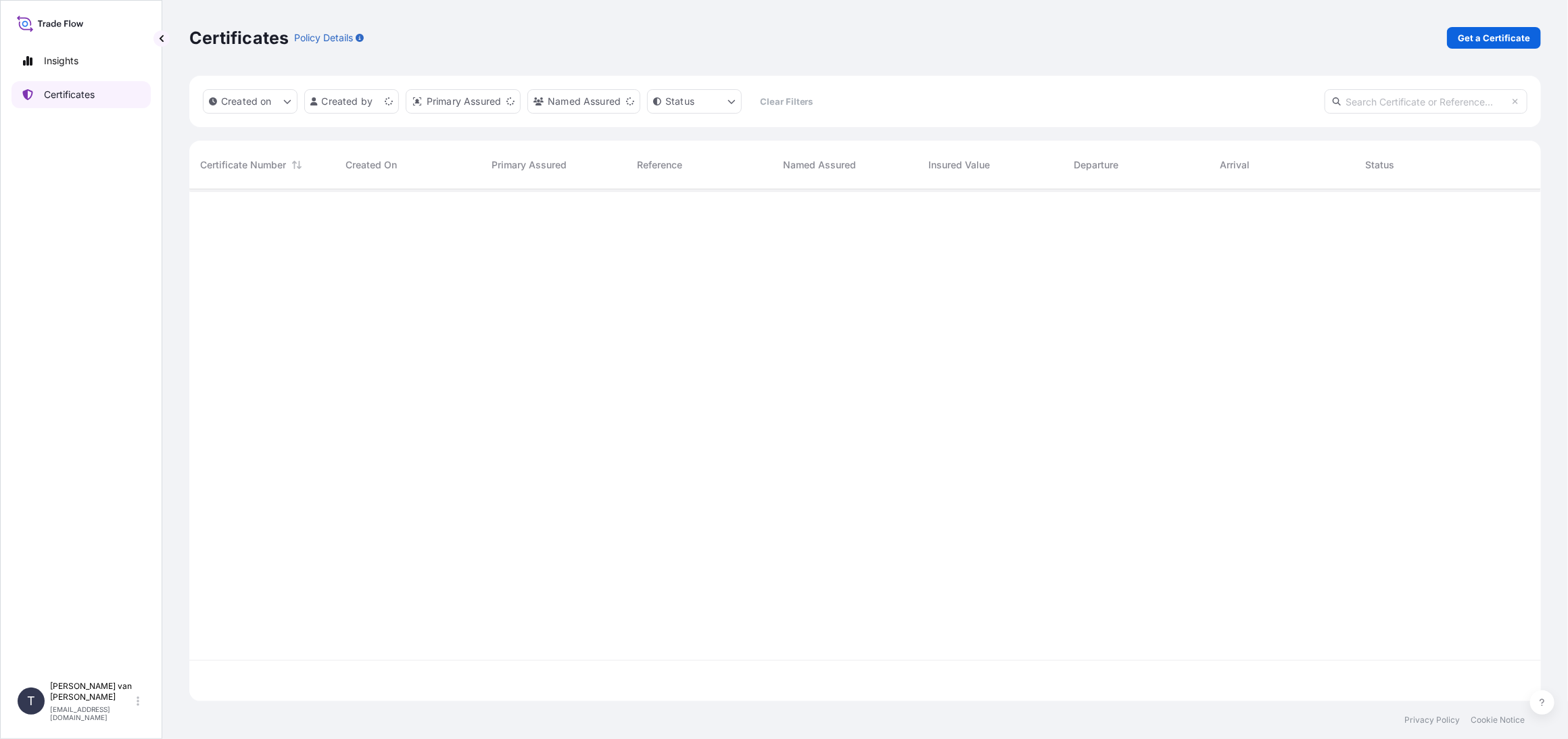
scroll to position [509, 1341]
click at [1502, 40] on p "Get a Certificate" at bounding box center [1494, 38] width 72 height 14
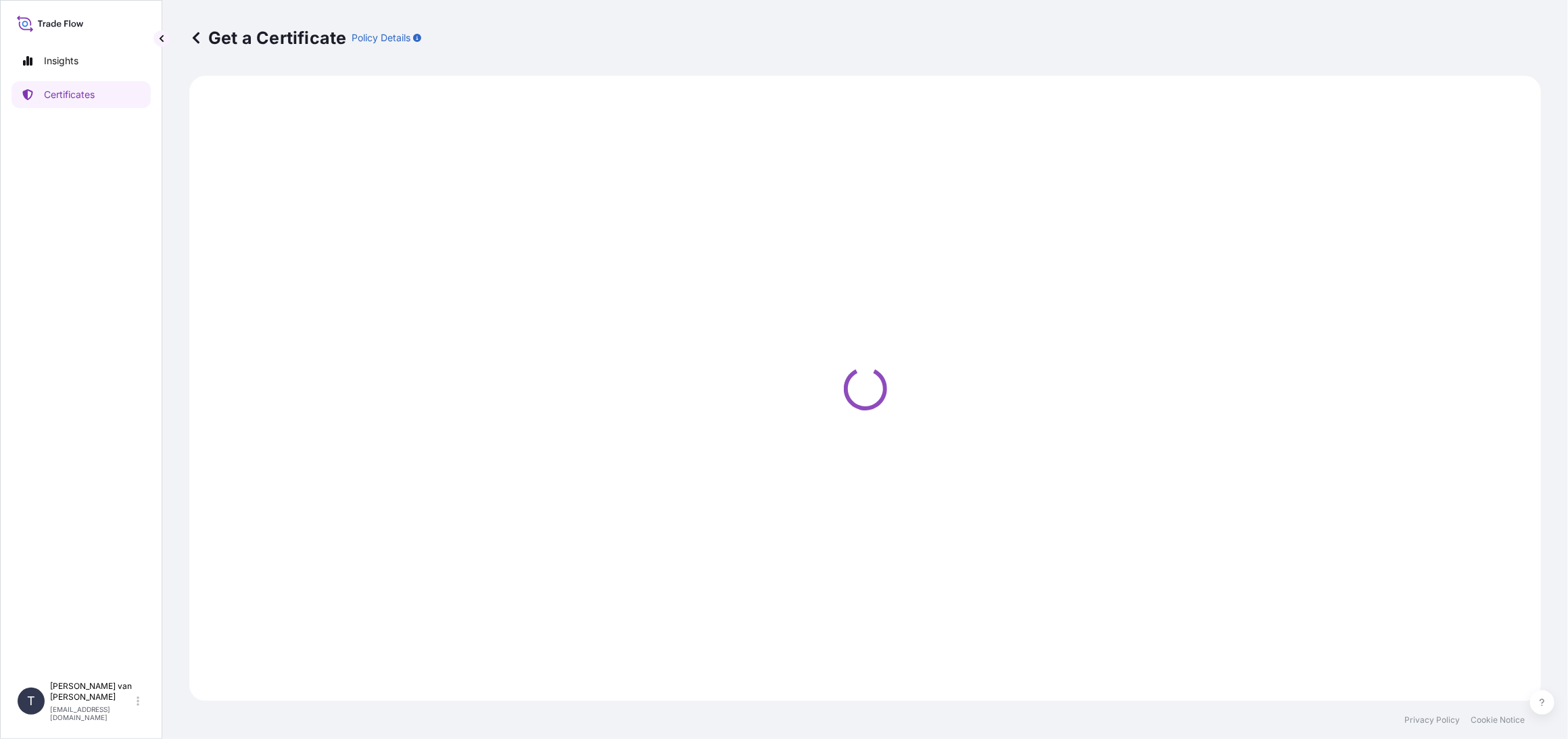
select select "Sea"
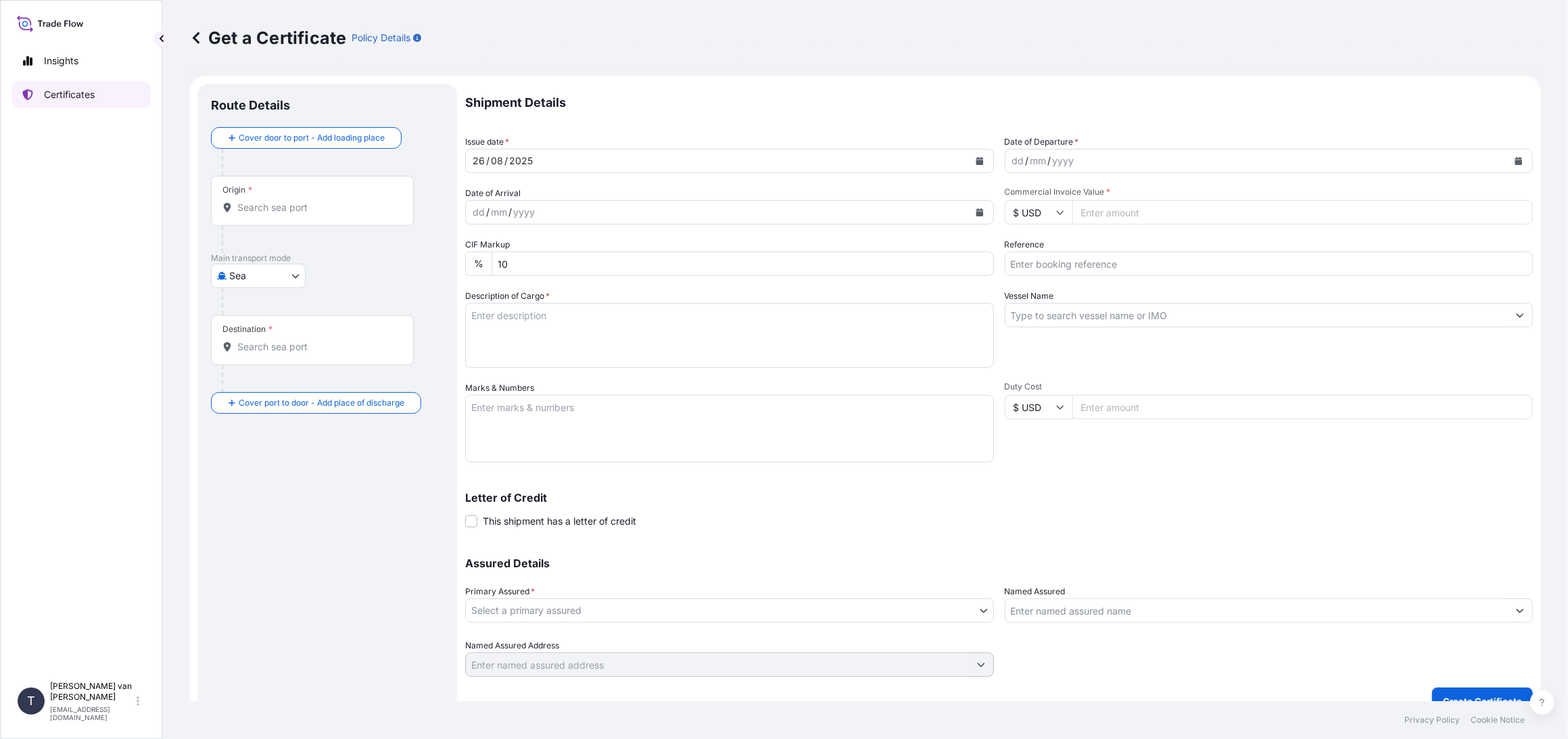
click at [45, 103] on link "Certificates" at bounding box center [81, 95] width 139 height 27
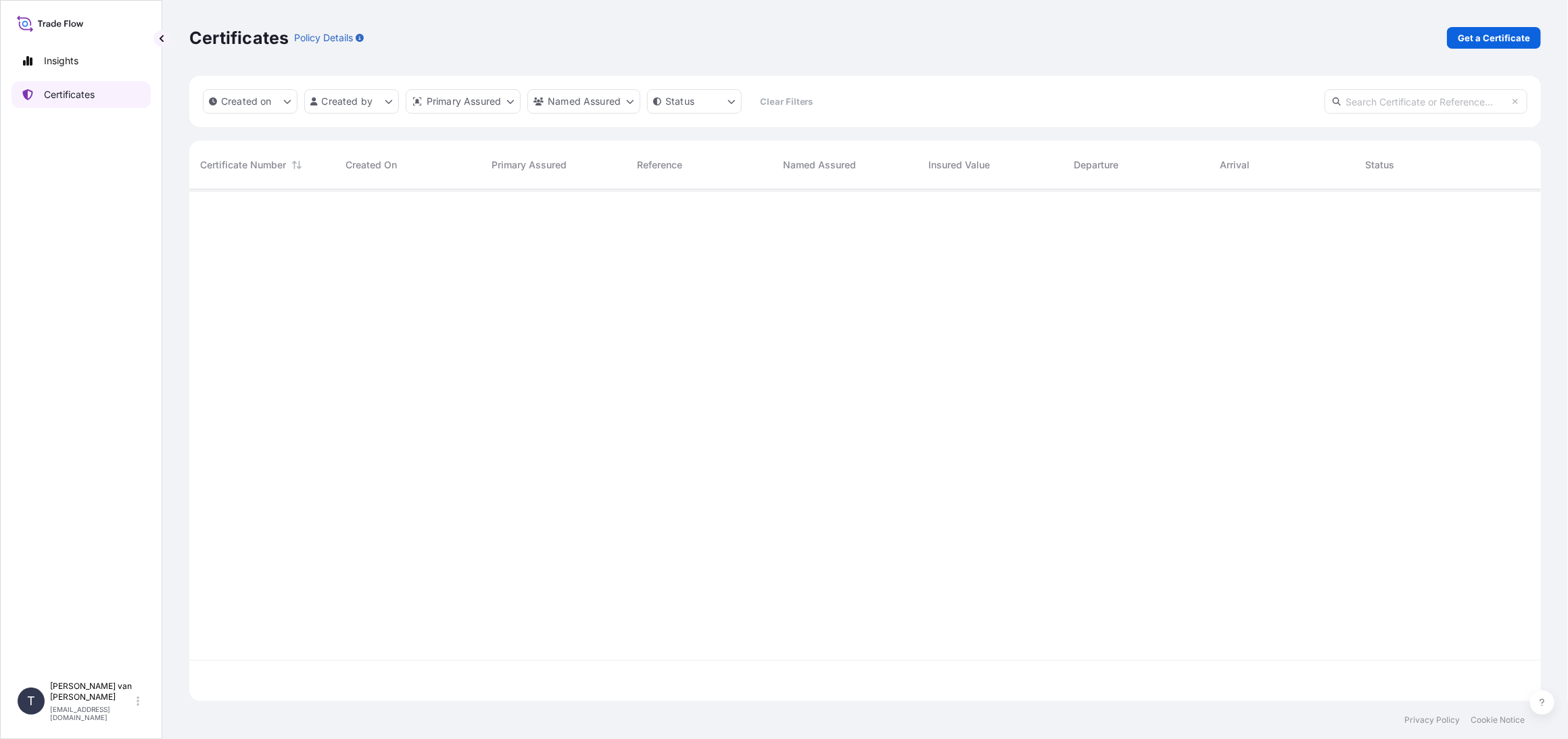
scroll to position [509, 1341]
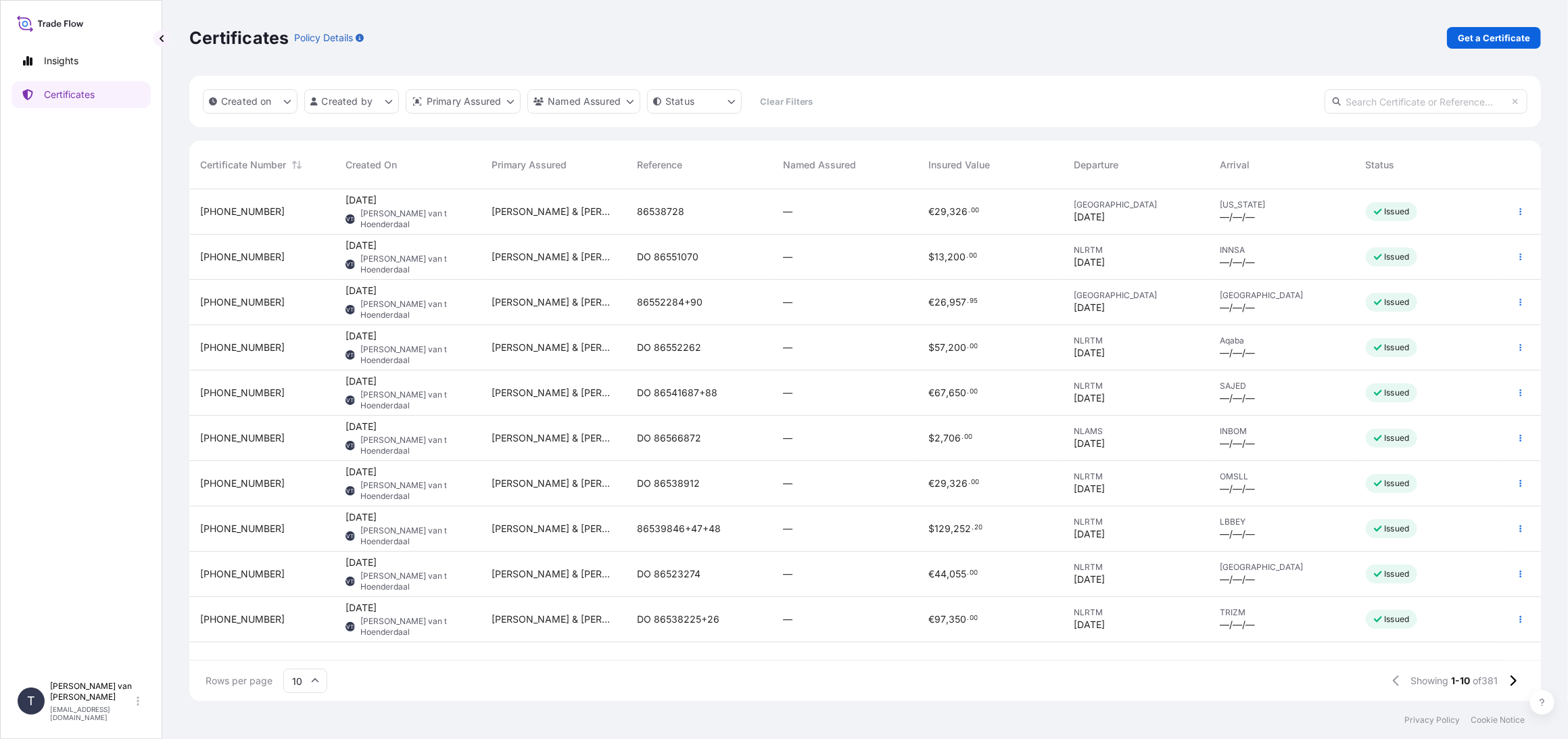
click at [269, 210] on div "[PHONE_NUMBER]" at bounding box center [262, 211] width 123 height 14
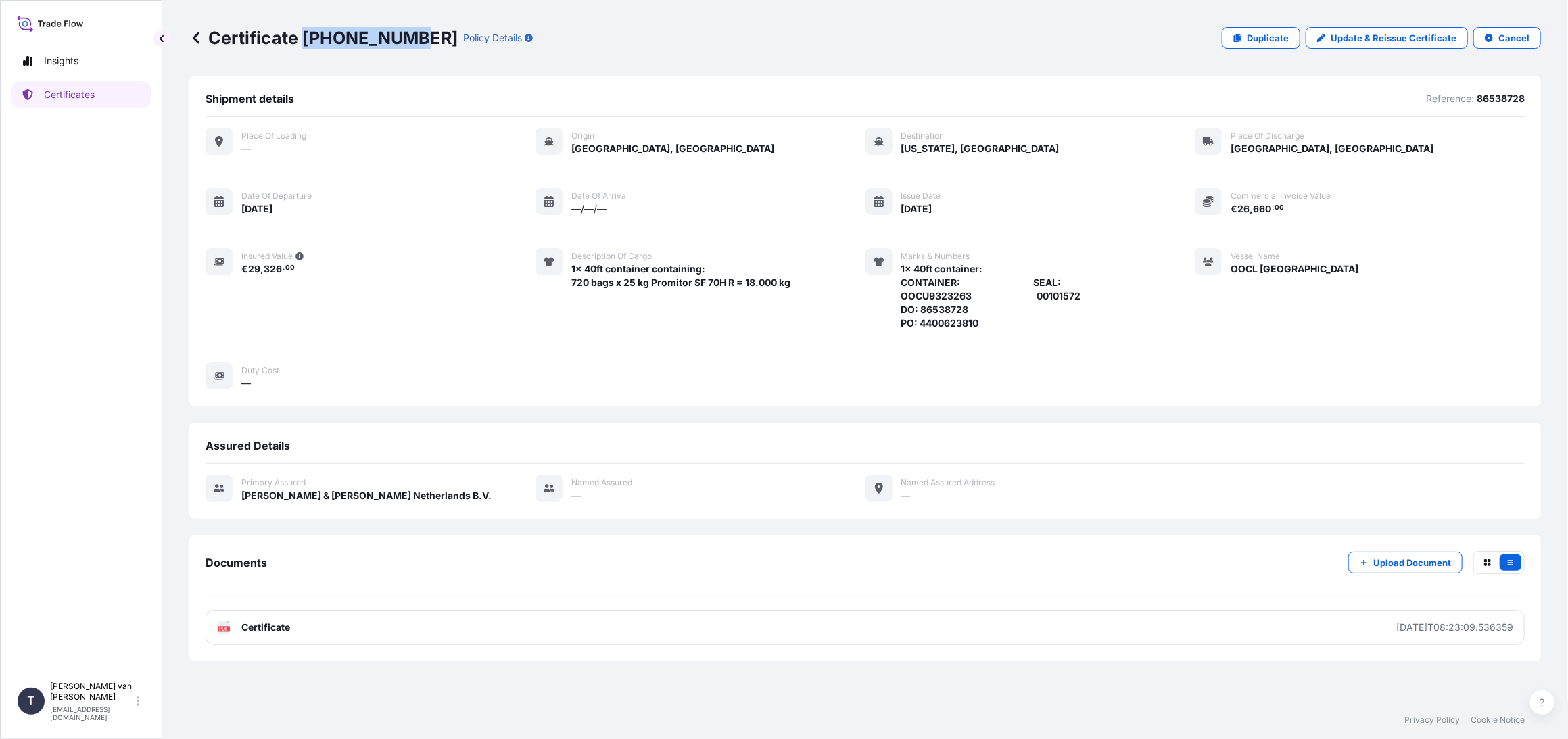
drag, startPoint x: 409, startPoint y: 37, endPoint x: 304, endPoint y: 38, distance: 105.0
click at [304, 38] on p "Certificate [PHONE_NUMBER]" at bounding box center [324, 38] width 269 height 22
copy p "[PHONE_NUMBER]"
click at [77, 99] on p "Certificates" at bounding box center [68, 95] width 50 height 14
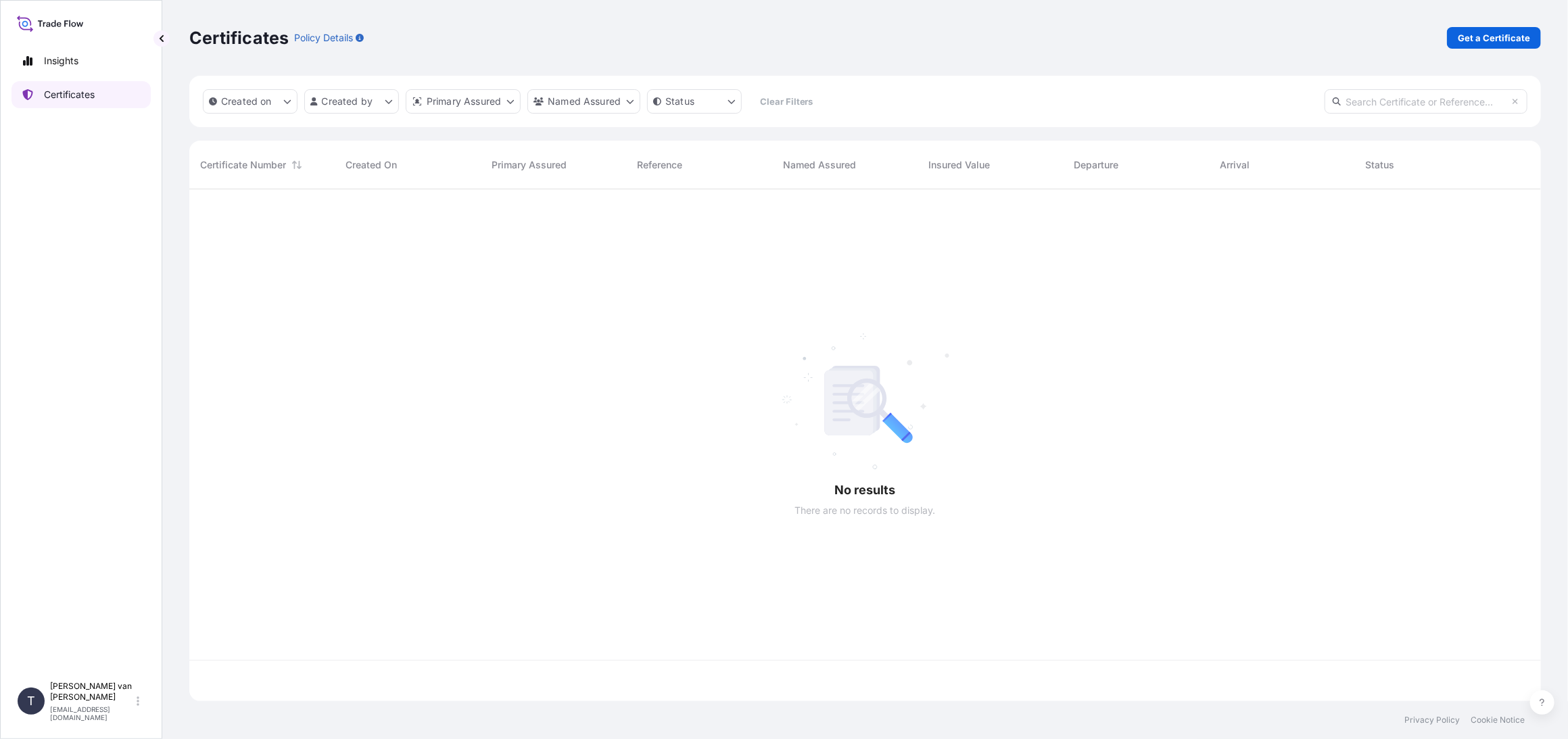
scroll to position [509, 1341]
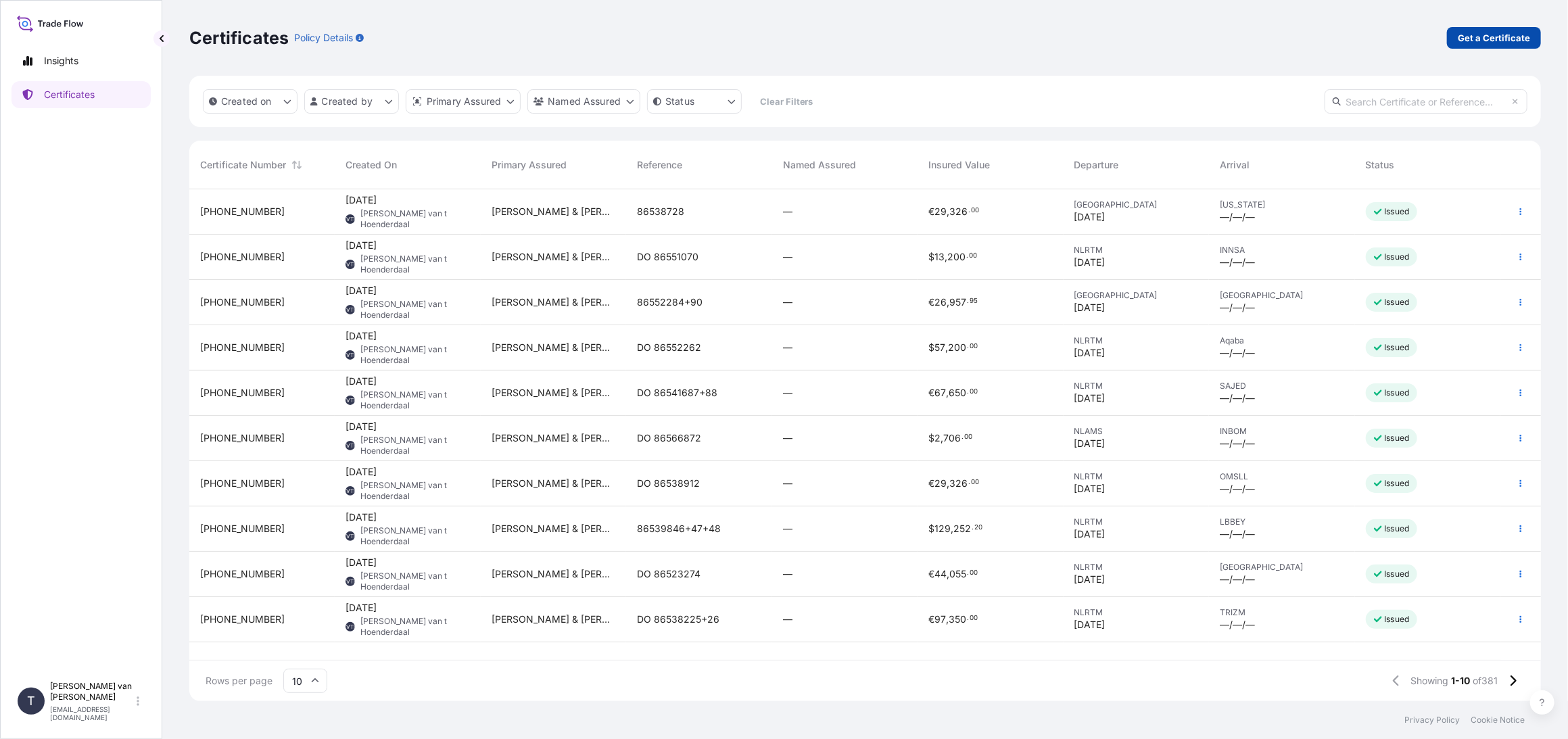
click at [1489, 36] on p "Get a Certificate" at bounding box center [1494, 38] width 72 height 14
select select "Sea"
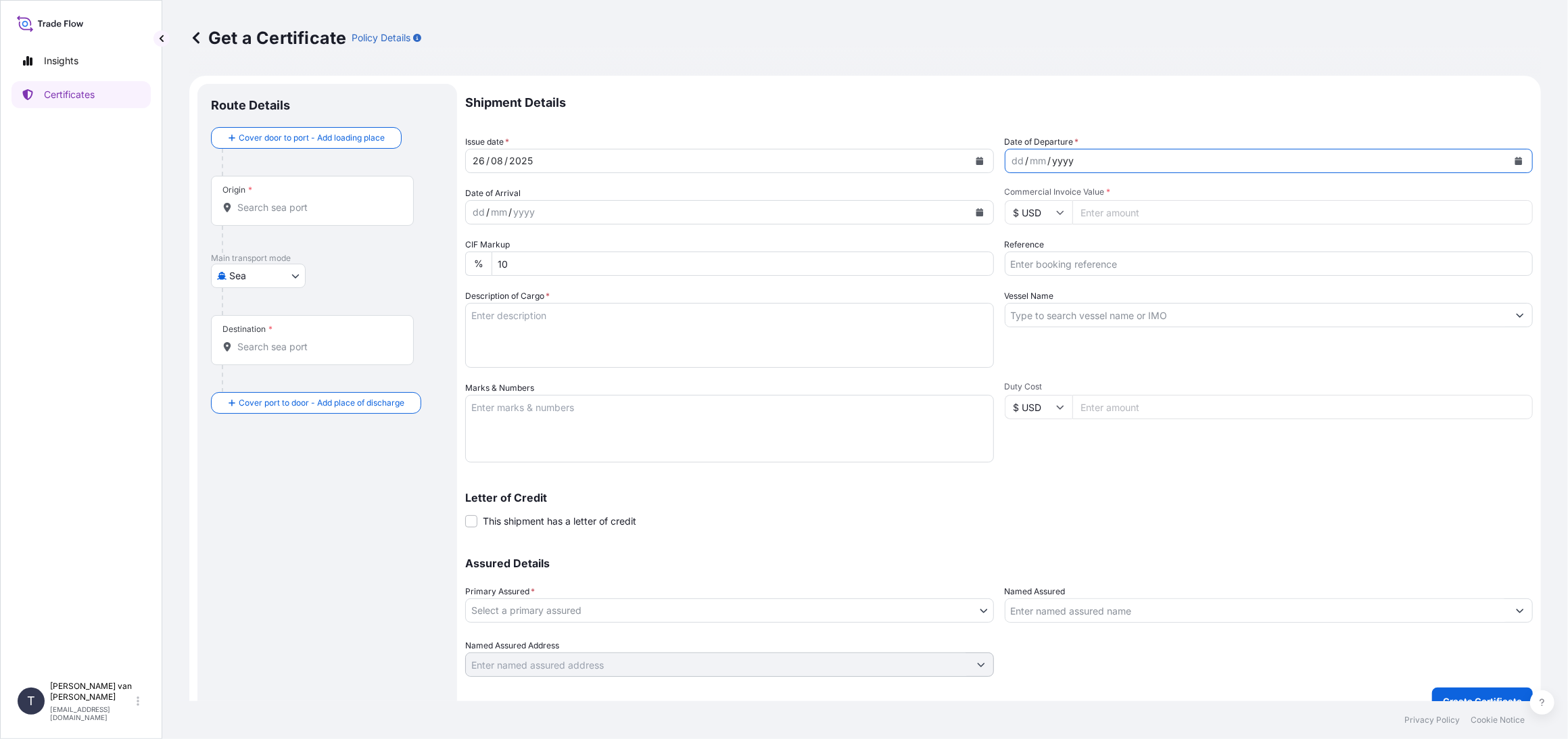
click at [1063, 154] on div "yyyy" at bounding box center [1063, 161] width 24 height 17
click at [1157, 163] on div "dd / mm / yyyy" at bounding box center [1257, 161] width 503 height 24
click at [1157, 214] on input "Commercial Invoice Value *" at bounding box center [1302, 212] width 461 height 24
type input "128170.2"
click at [1058, 214] on icon at bounding box center [1060, 212] width 8 height 8
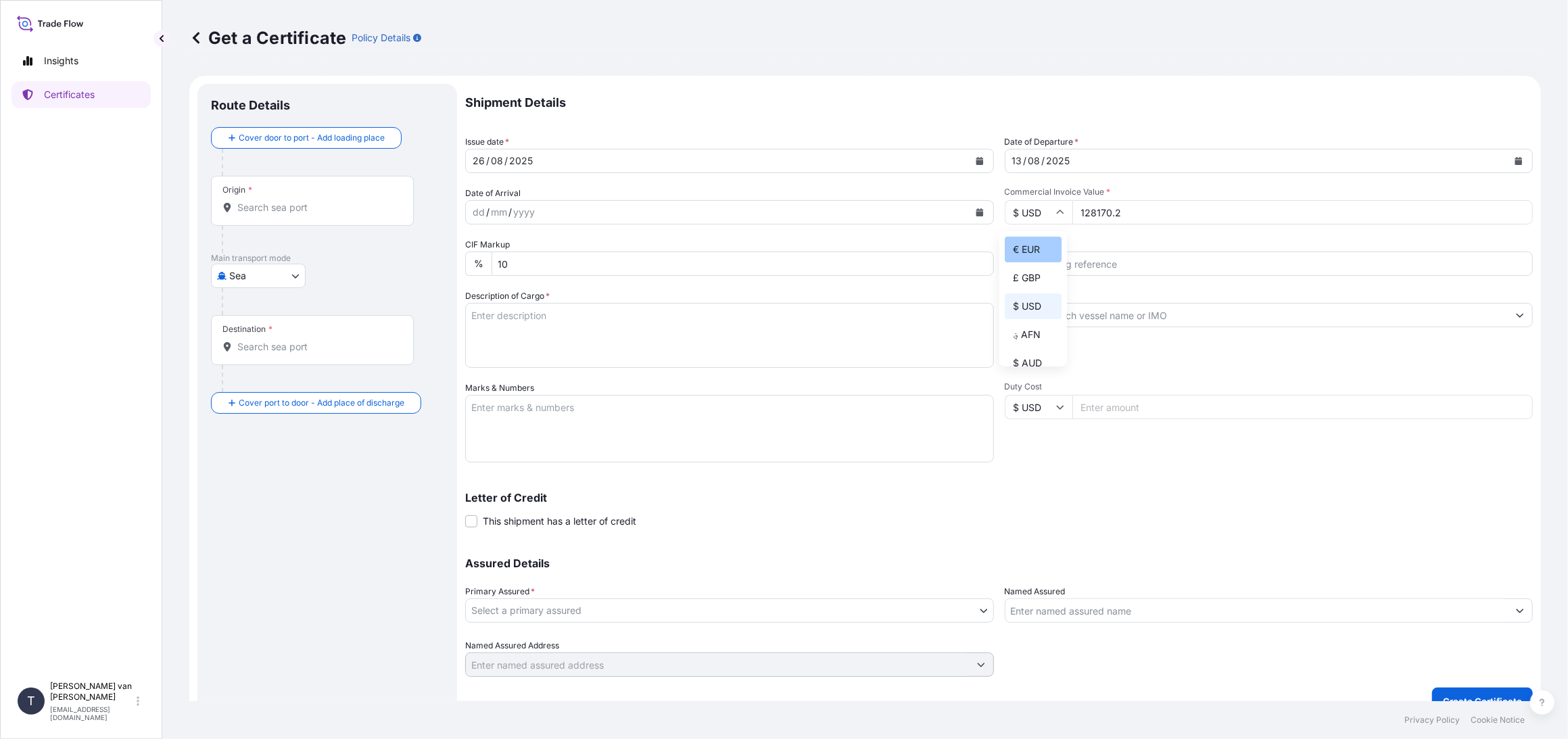
click at [1028, 255] on div "€ EUR" at bounding box center [1032, 250] width 56 height 26
type input "€ EUR"
click at [1058, 265] on input "Reference" at bounding box center [1269, 263] width 529 height 24
type input "86533576-80"
click at [551, 315] on textarea "Description of Cargo *" at bounding box center [729, 336] width 529 height 65
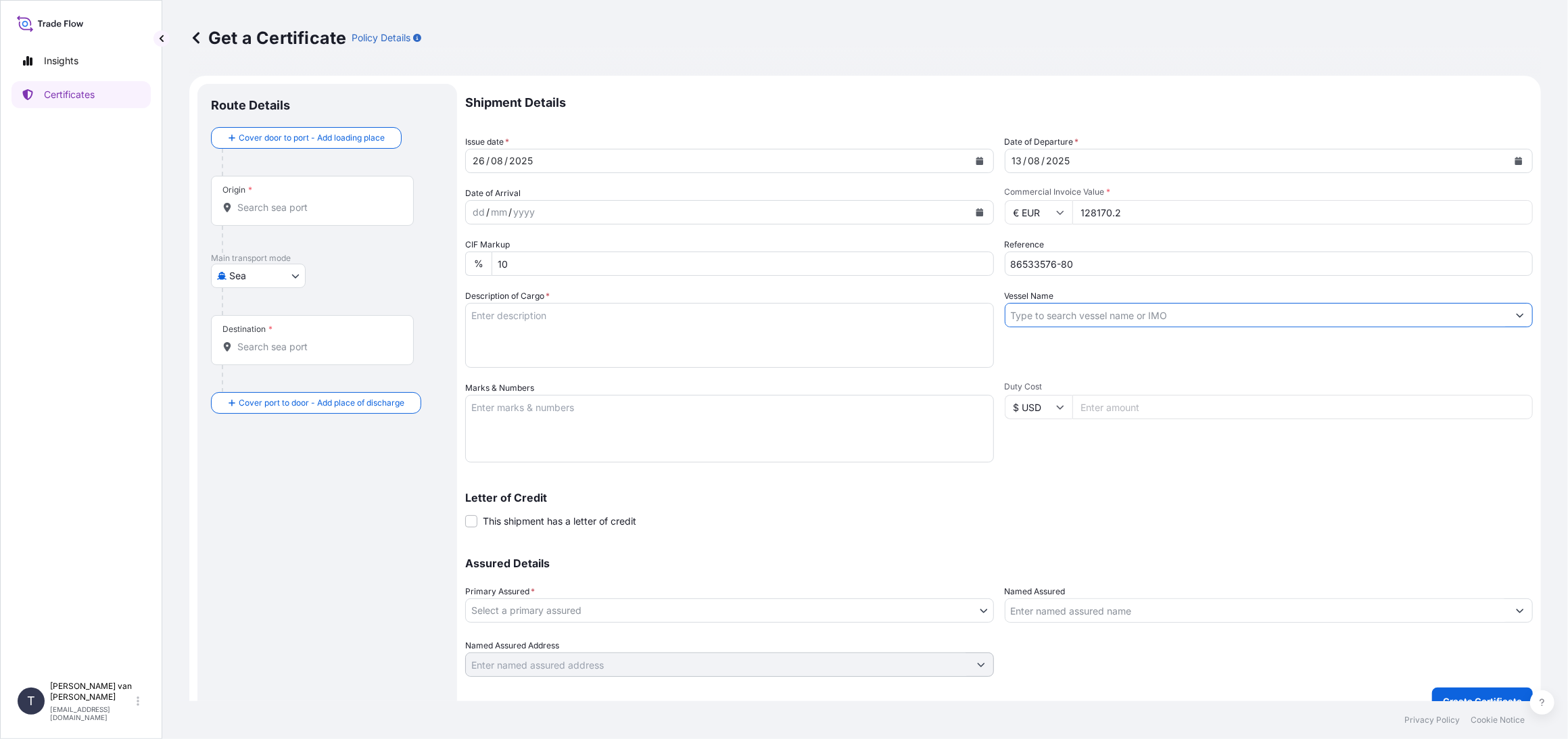
click at [1122, 317] on input "Vessel Name" at bounding box center [1257, 315] width 503 height 24
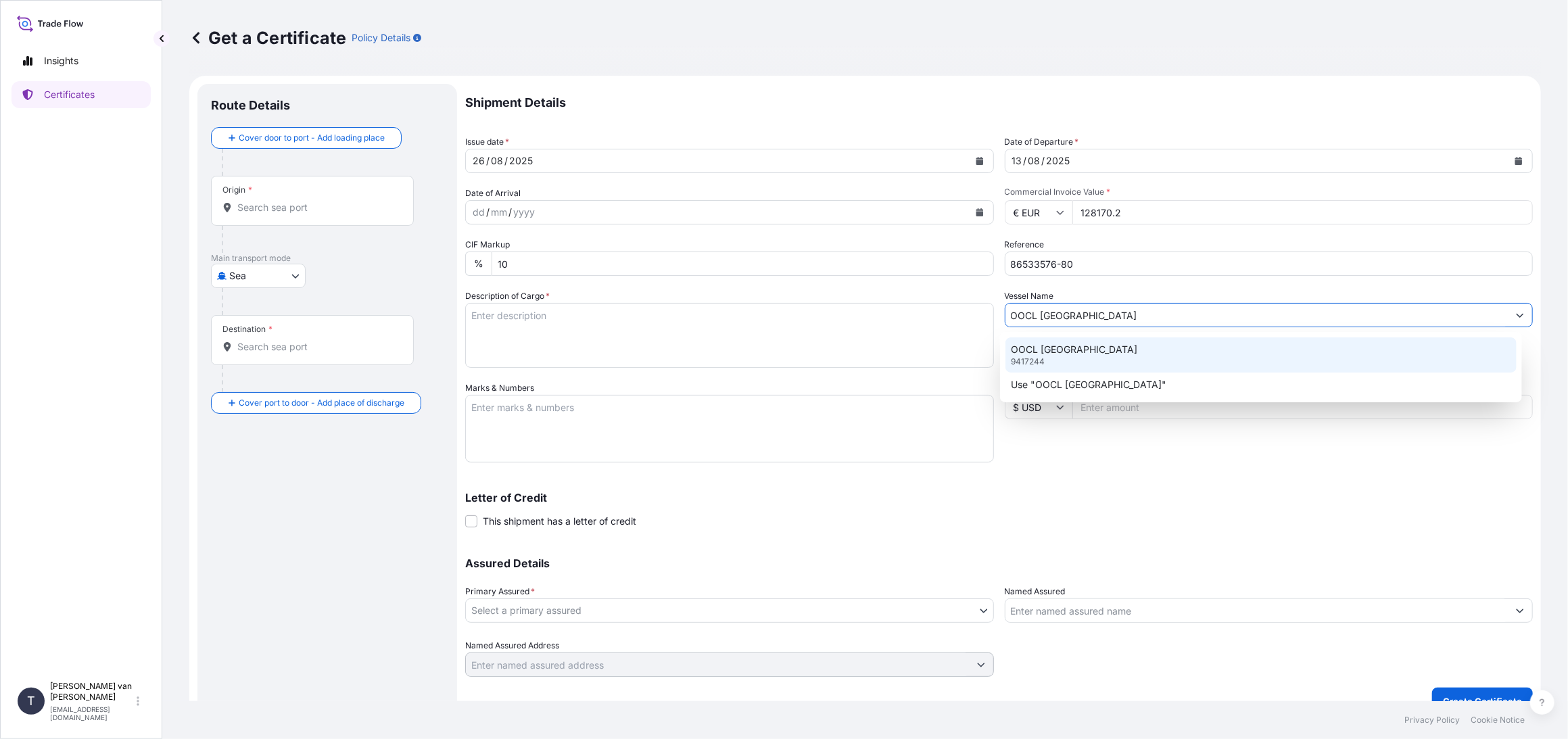
click at [1053, 352] on p "OOCL [GEOGRAPHIC_DATA]" at bounding box center [1074, 350] width 126 height 14
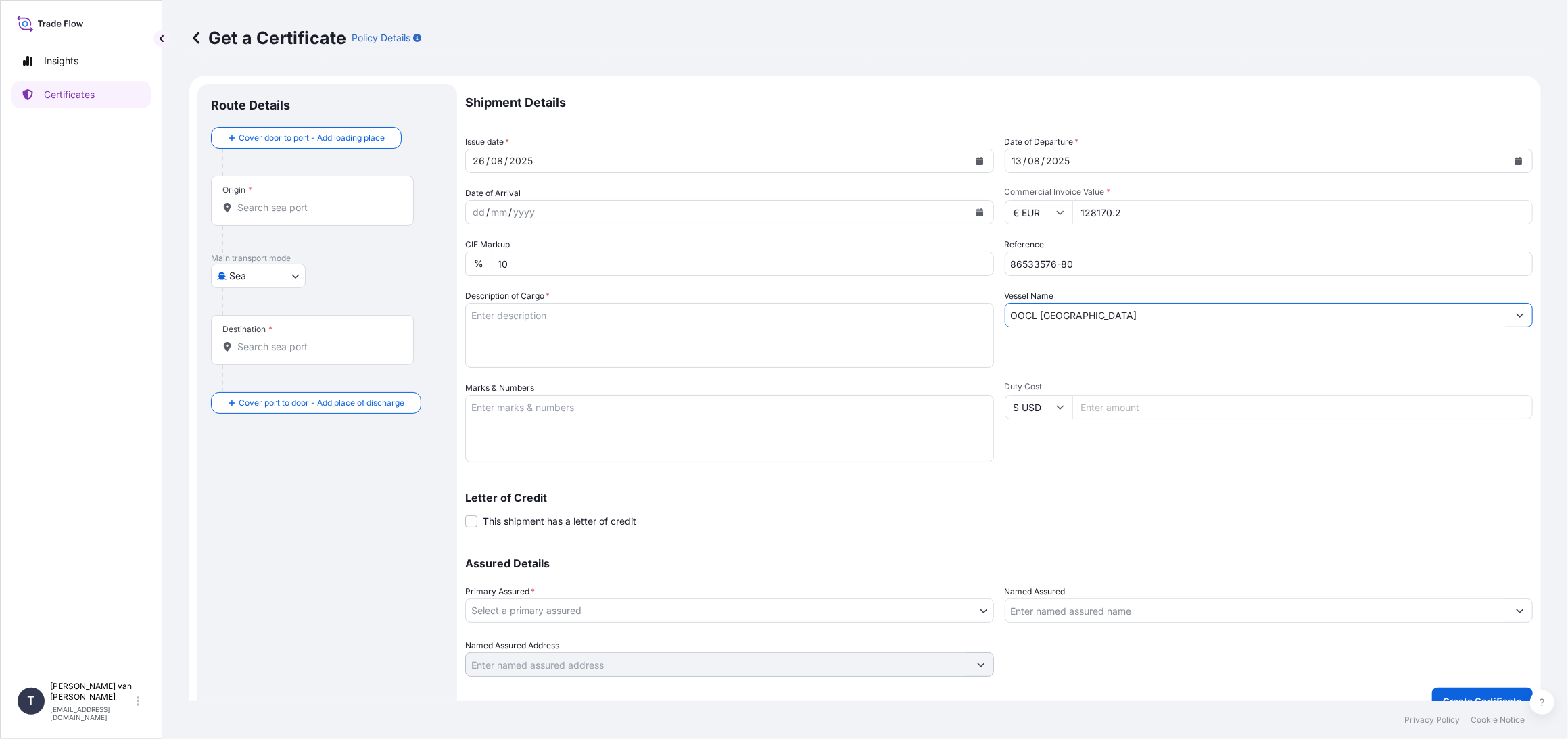
type input "OOCL [GEOGRAPHIC_DATA]"
click at [504, 318] on textarea "Description of Cargo *" at bounding box center [729, 336] width 529 height 65
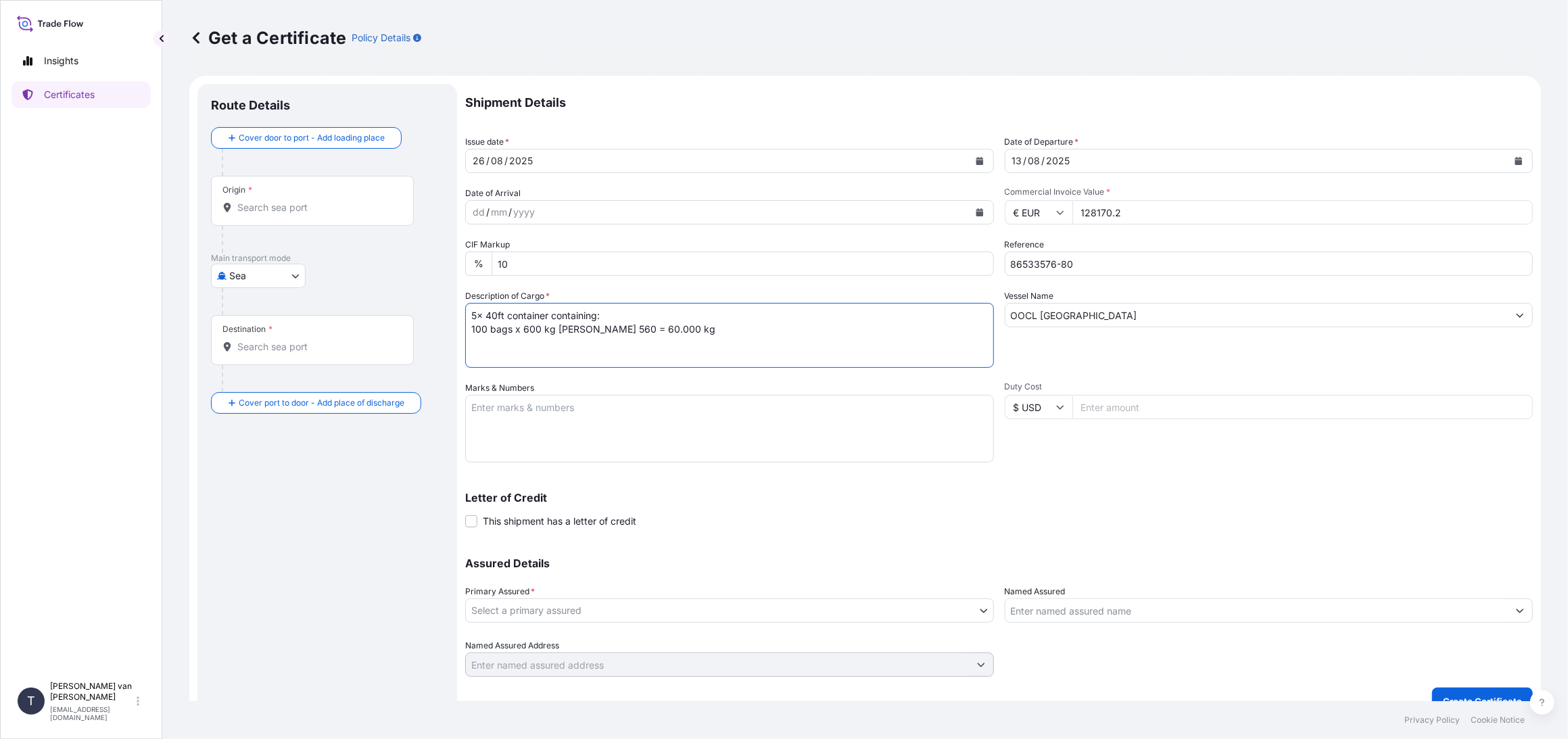
drag, startPoint x: 548, startPoint y: 317, endPoint x: 441, endPoint y: 317, distance: 107.0
click at [441, 317] on form "Route Details Cover door to port - Add loading place Place of loading Road / [G…" at bounding box center [865, 400] width 1352 height 647
type textarea "5x 40ft container containing: 100 bags x 600 kg [PERSON_NAME] 560 = 60.000 kg"
click at [519, 414] on textarea "Marks & Numbers" at bounding box center [729, 429] width 529 height 68
paste textarea "5x 40ft container"
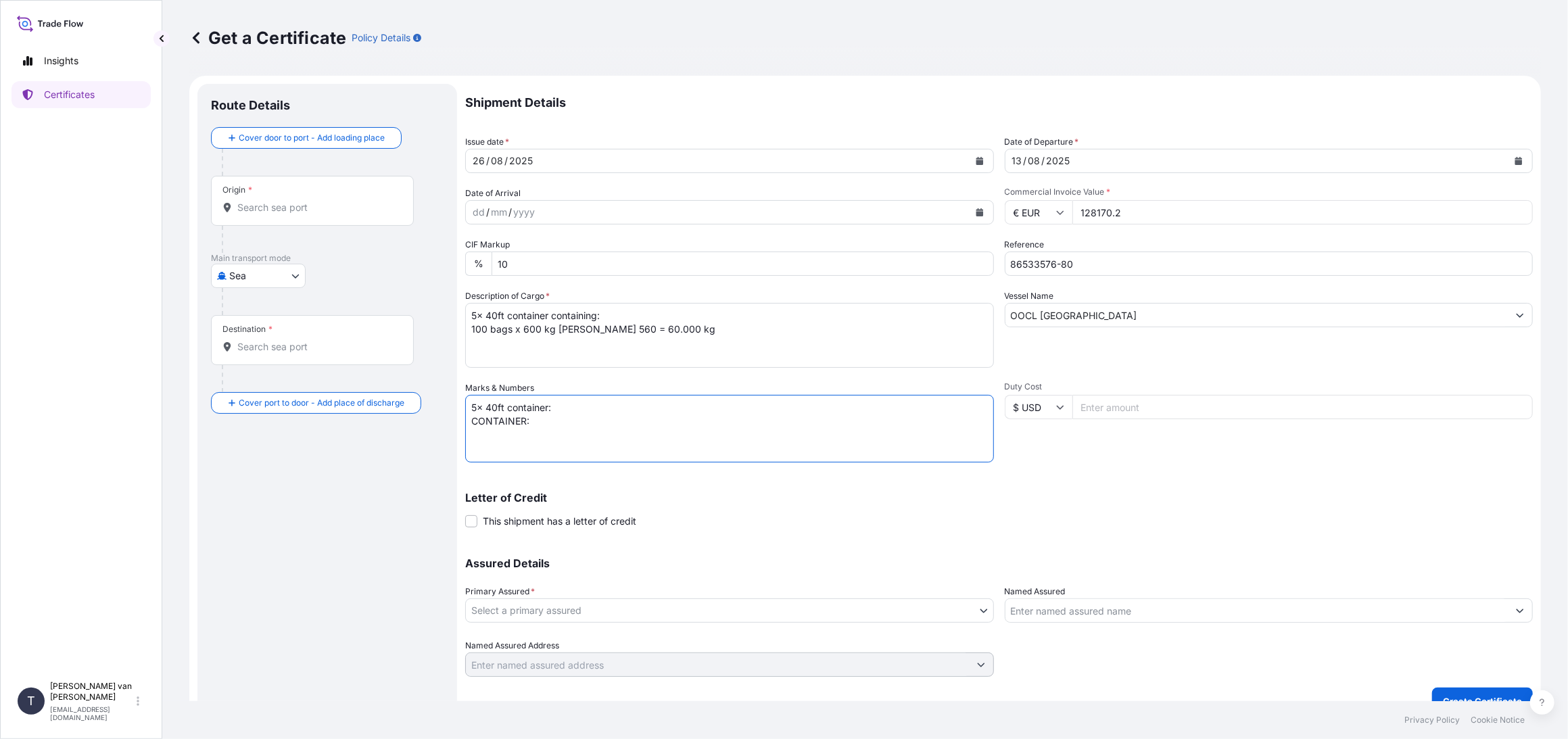
paste textarea "CSNU7468760 TCKU7886653 OOLU9670187 MAGU5200500 FSCU8678415"
click at [571, 419] on textarea "5x 40ft container: CONTAINER: CSNU7468760 TCKU7886653 OOLU9670187 MAGU5200500 F…" at bounding box center [729, 429] width 529 height 68
paste textarea "00101707 00101605 00101703 00101721 00101527"
drag, startPoint x: 521, startPoint y: 423, endPoint x: 473, endPoint y: 444, distance: 52.4
click at [473, 444] on textarea "5x 40ft container: CONTAINER: SEAL: CSNU7468760 00101707 00101605 00101703 0010…" at bounding box center [729, 429] width 529 height 68
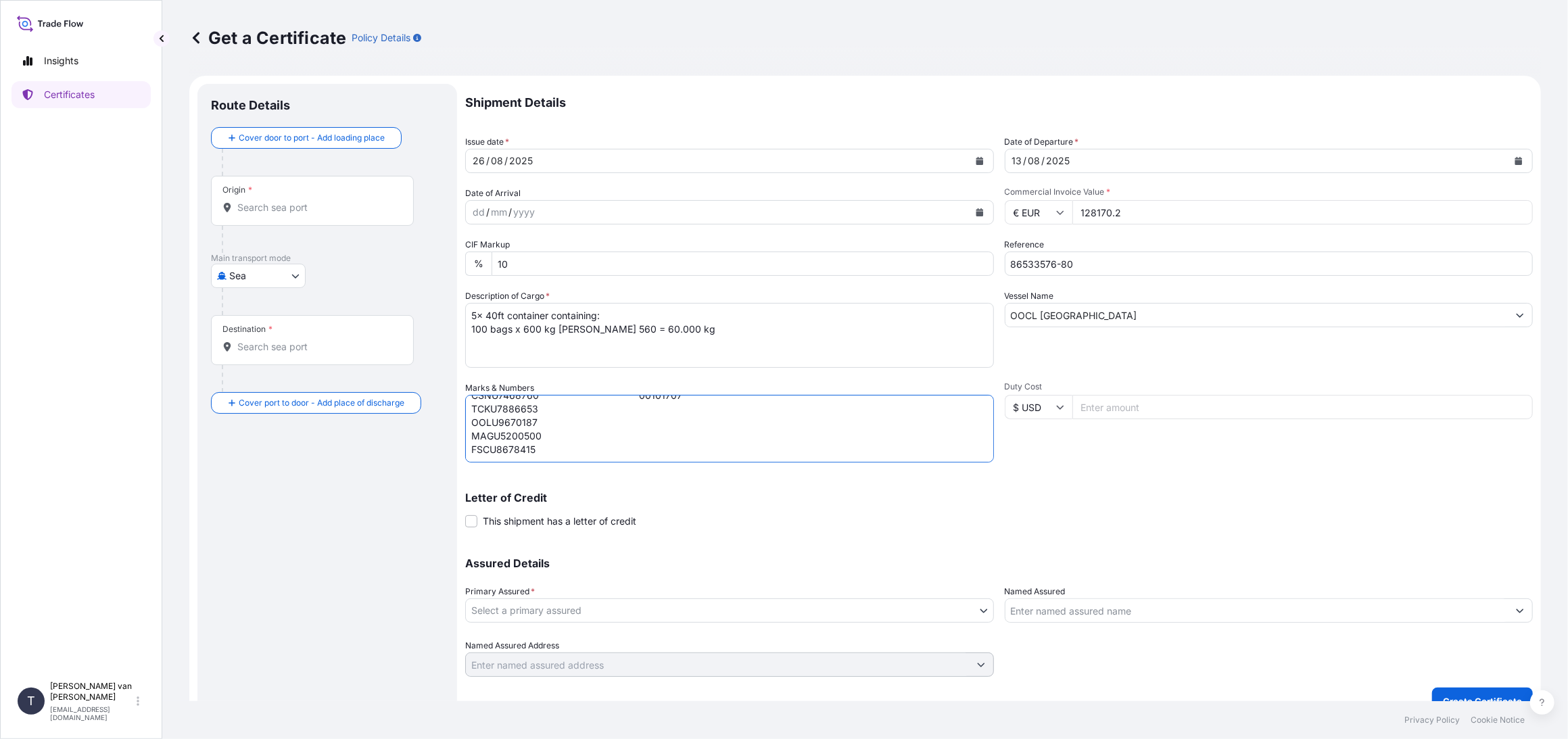
scroll to position [32, 0]
click at [741, 439] on textarea "5x 40ft container: CONTAINER: SEAL: CSNU7468760 00101707 TCKU7886653 OOLU967018…" at bounding box center [729, 429] width 529 height 68
click at [716, 430] on textarea "5x 40ft container: CONTAINER: SEAL: CSNU7468760 00101707 TCKU7886653 OOLU967018…" at bounding box center [729, 429] width 529 height 68
drag, startPoint x: 538, startPoint y: 429, endPoint x: 464, endPoint y: 430, distance: 74.0
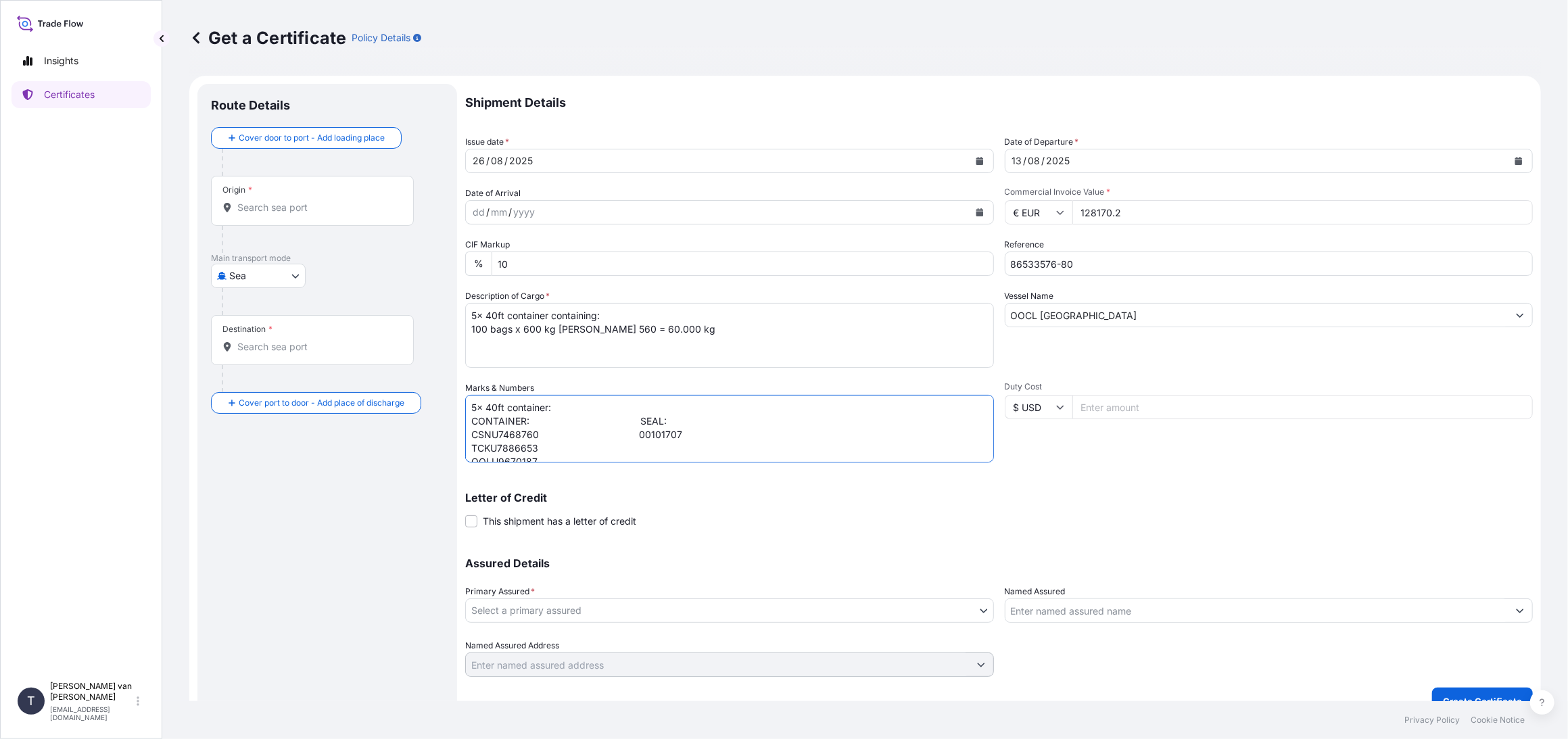
click at [464, 430] on form "Route Details Cover door to port - Add loading place Place of loading Road / [G…" at bounding box center [865, 400] width 1352 height 647
paste textarea "00101707 TCKU7886653 00101605 OOLU9670187 00101703 MAGU5200500 00101721 FSCU867…"
click at [555, 434] on textarea "5x 40ft container: CONTAINER: SEAL: CSNU7468760 00101707 TCKU7886653 00101605 O…" at bounding box center [729, 429] width 529 height 68
click at [547, 441] on textarea "5x 40ft container: CONTAINER: SEAL: CSNU7468760 00101707 TCKU7886653 00101605 O…" at bounding box center [729, 429] width 529 height 68
click at [548, 452] on textarea "5x 40ft container: CONTAINER: SEAL: CSNU7468760 00101707 TCKU7886653 00101605 O…" at bounding box center [729, 429] width 529 height 68
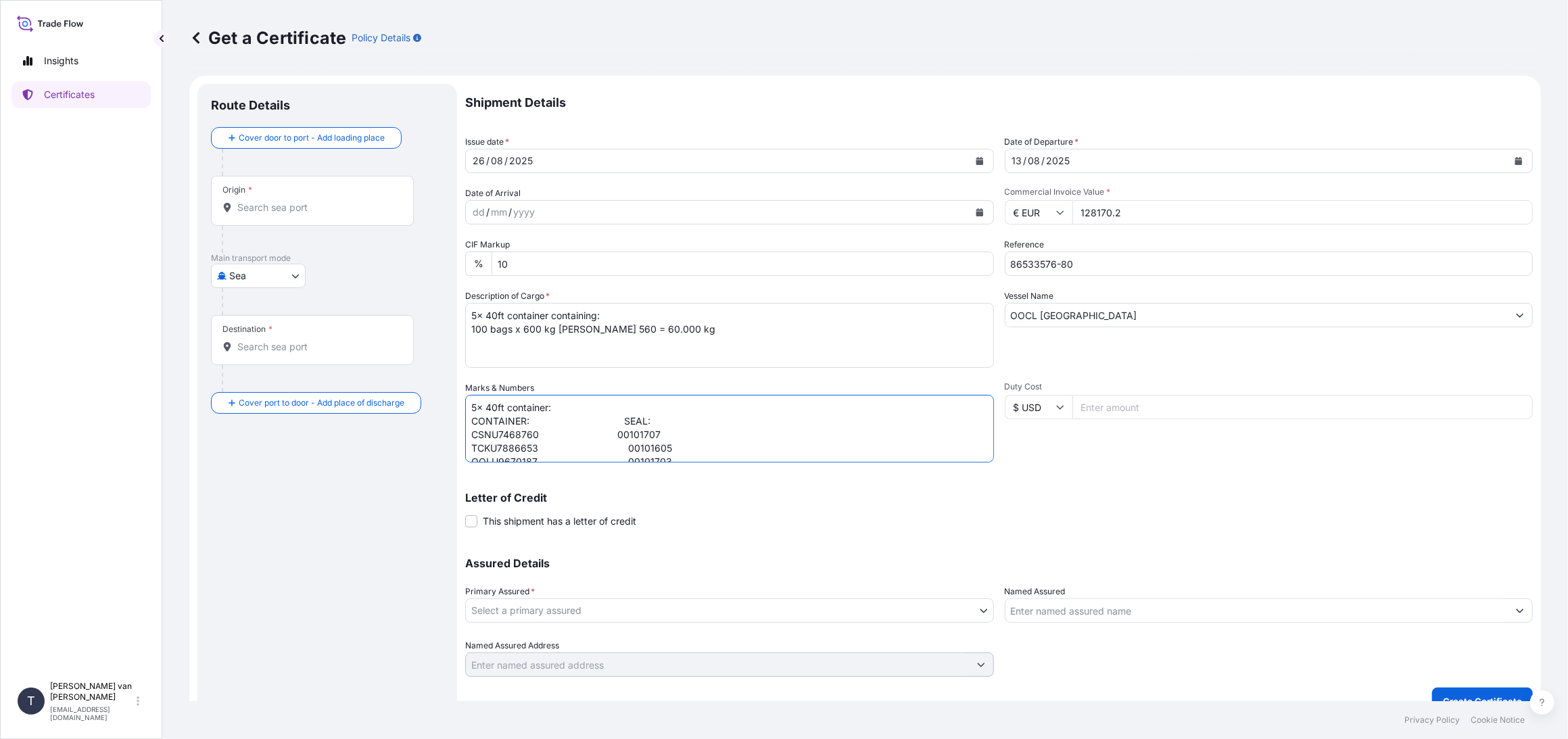
scroll to position [65, 0]
click at [724, 430] on textarea "5x 40ft container: CONTAINER: SEAL: CSNU7468760 00101707 TCKU7886653 00101605 O…" at bounding box center [729, 429] width 529 height 68
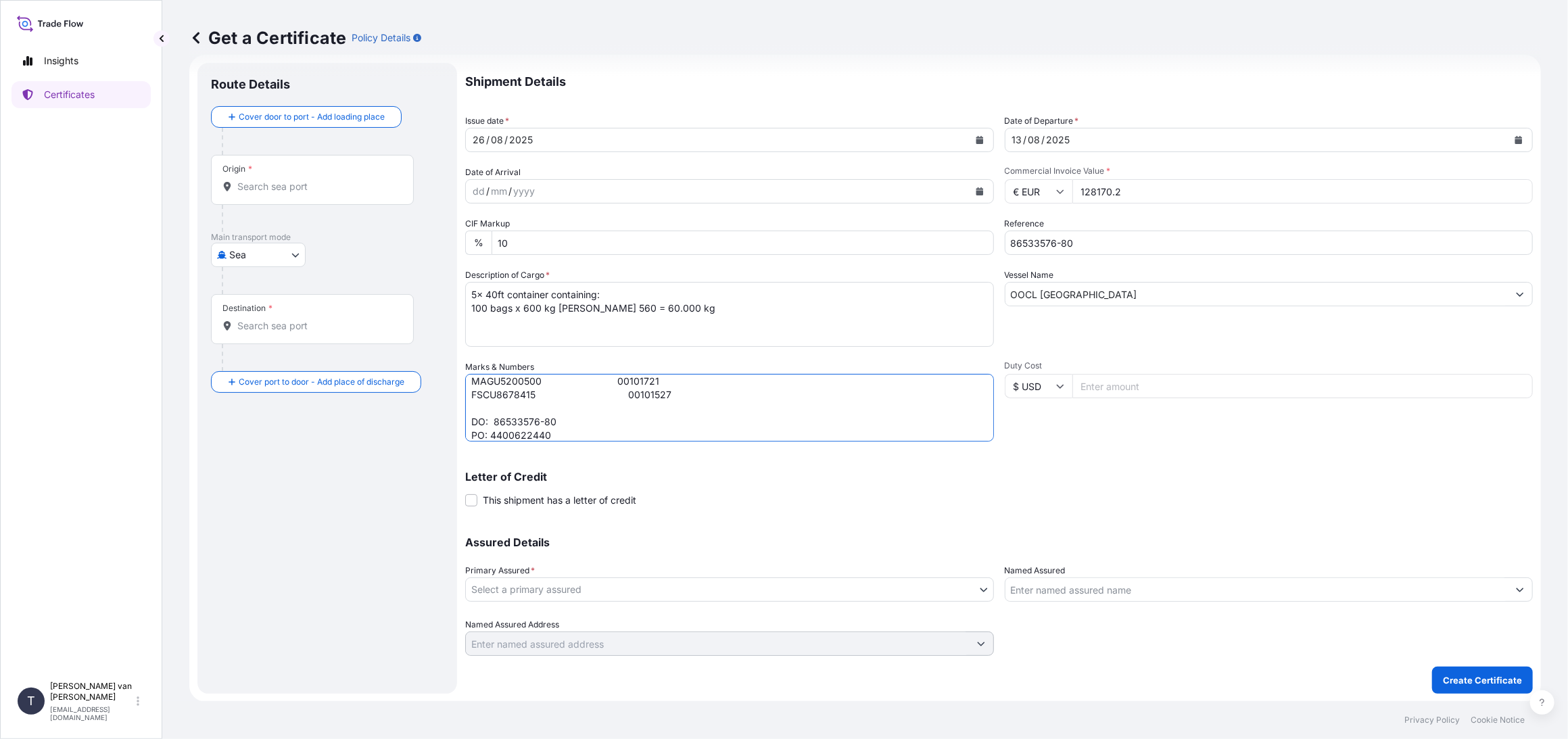
type textarea "5x 40ft container: CONTAINER: SEAL: CSNU7468760 00101707 TCKU7886653 00101605 O…"
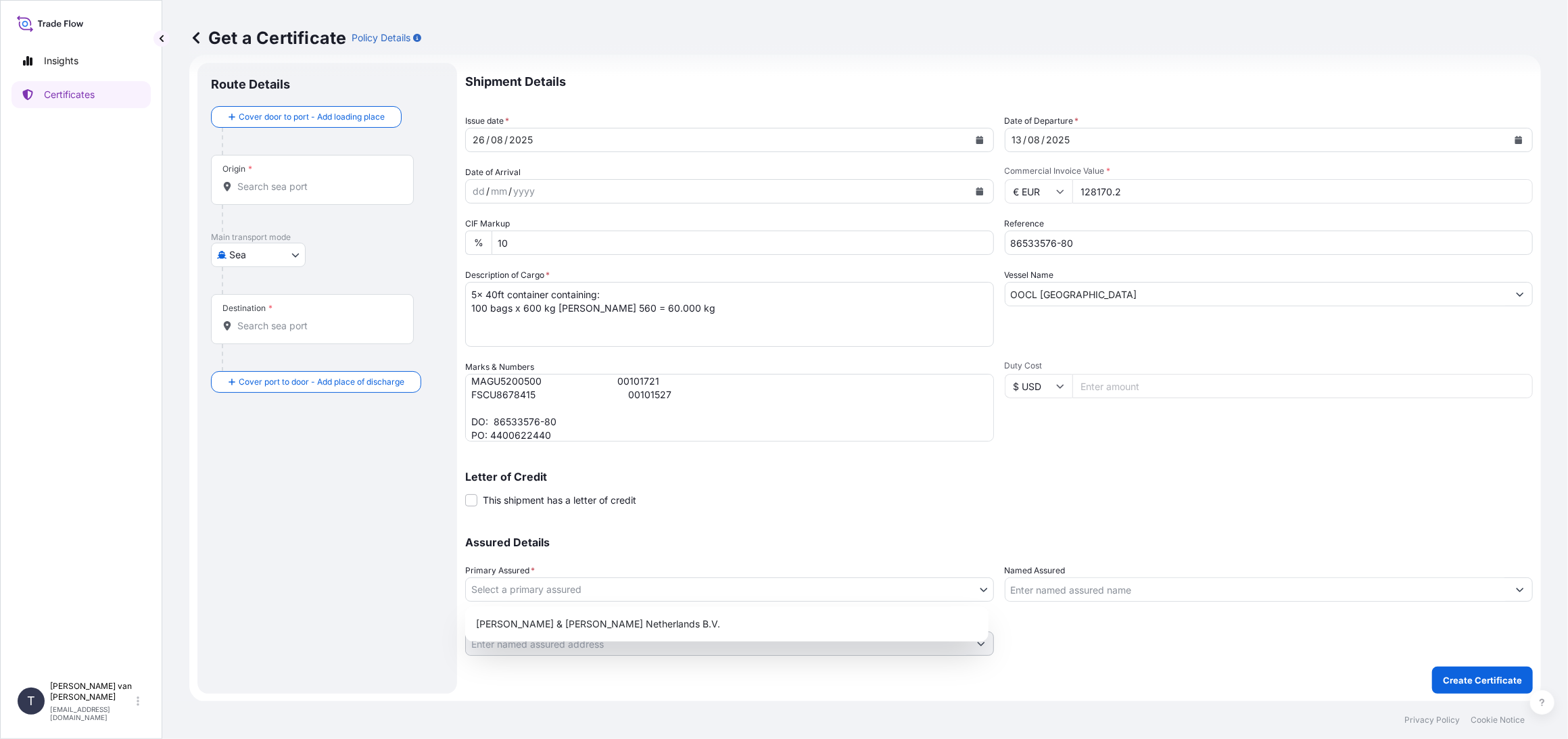
click at [512, 591] on body "Insights Certificates T [PERSON_NAME] van t Hoenderdaal [EMAIL_ADDRESS][DOMAIN_…" at bounding box center [784, 370] width 1568 height 739
click at [522, 622] on div "[PERSON_NAME] & [PERSON_NAME] Netherlands B.V." at bounding box center [727, 624] width 512 height 24
select select "31666"
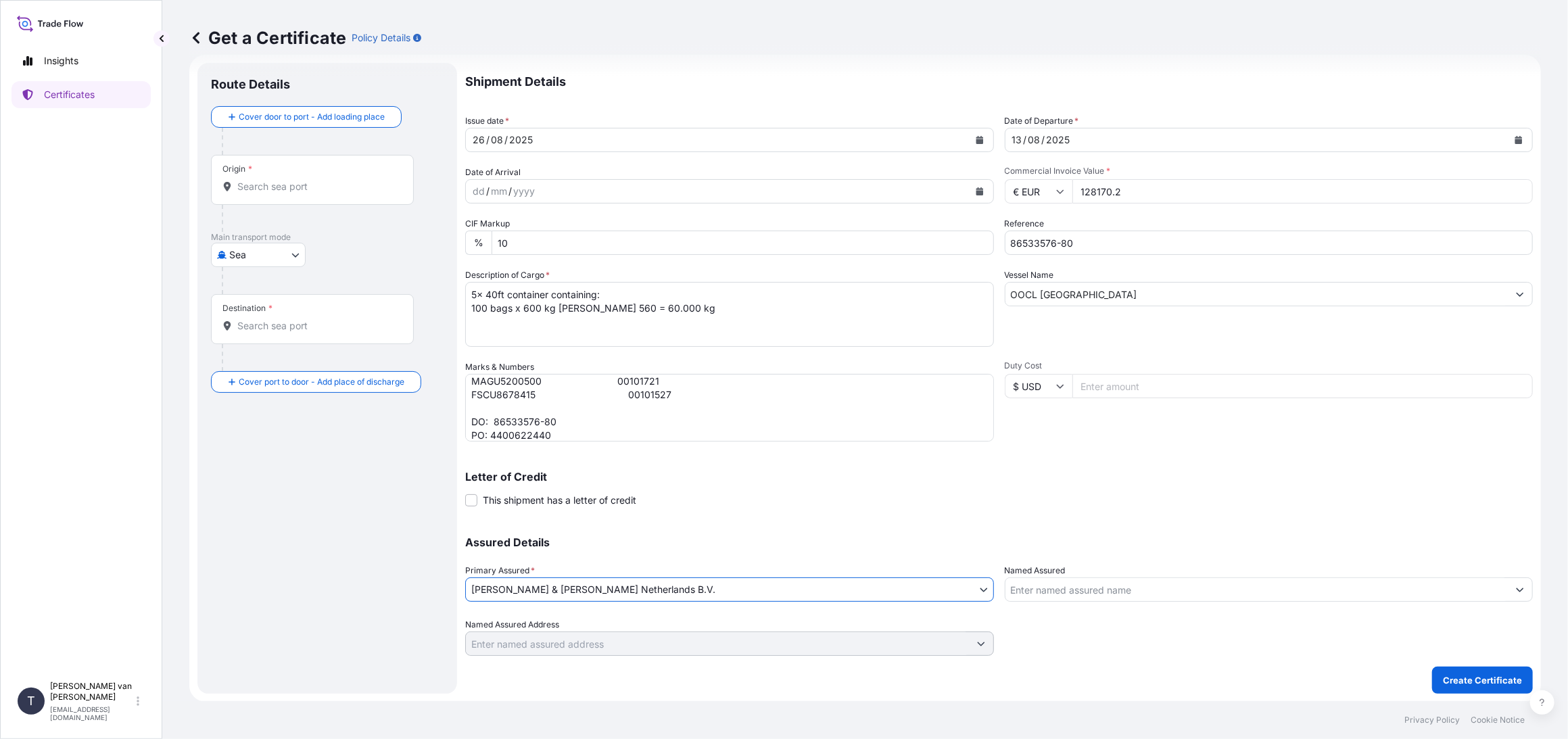
click at [284, 191] on input "Origin *" at bounding box center [317, 187] width 160 height 14
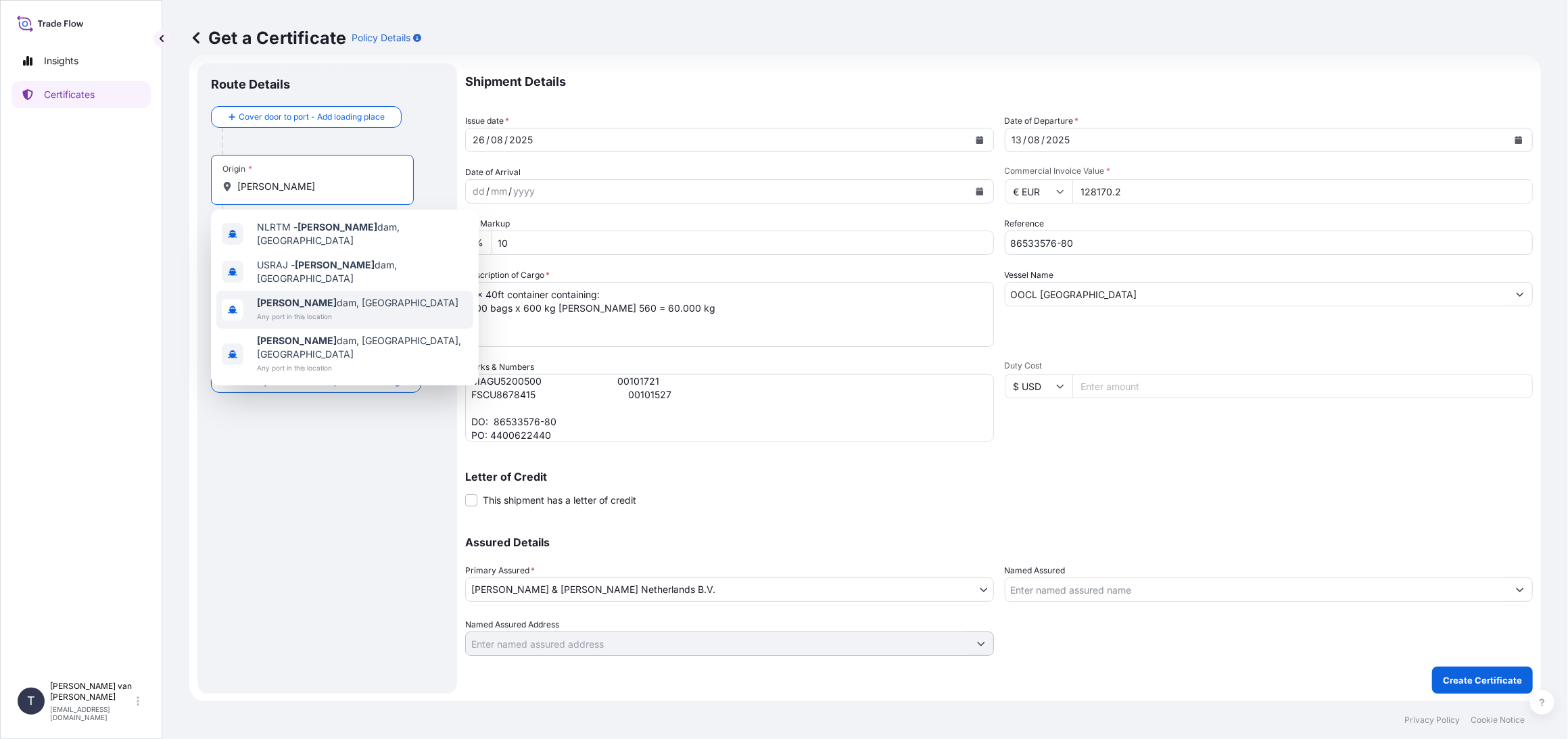
click at [316, 297] on span "[PERSON_NAME] dam, [GEOGRAPHIC_DATA]" at bounding box center [358, 303] width 202 height 14
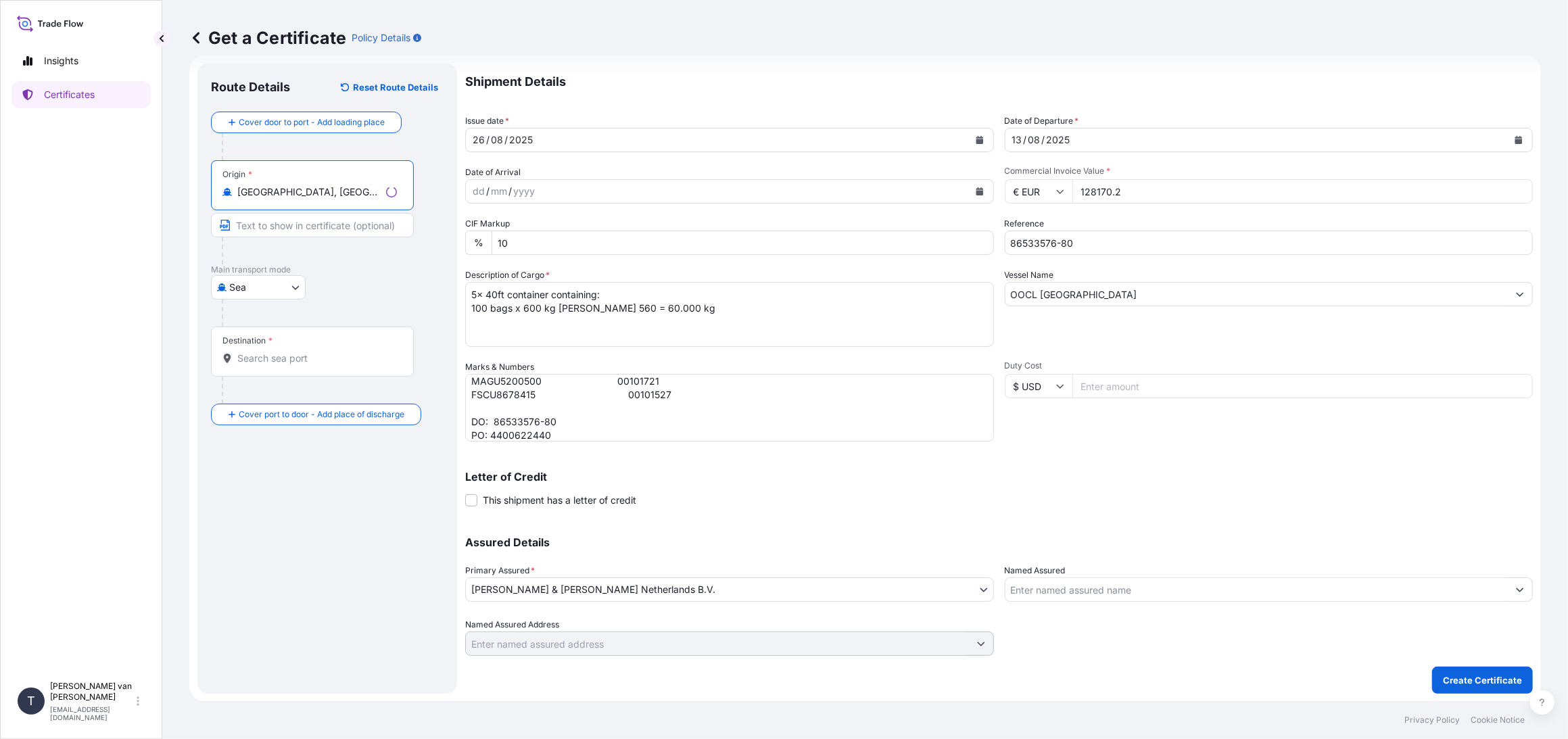
type input "[GEOGRAPHIC_DATA], [GEOGRAPHIC_DATA]"
click at [269, 360] on input "Destination *" at bounding box center [317, 358] width 160 height 14
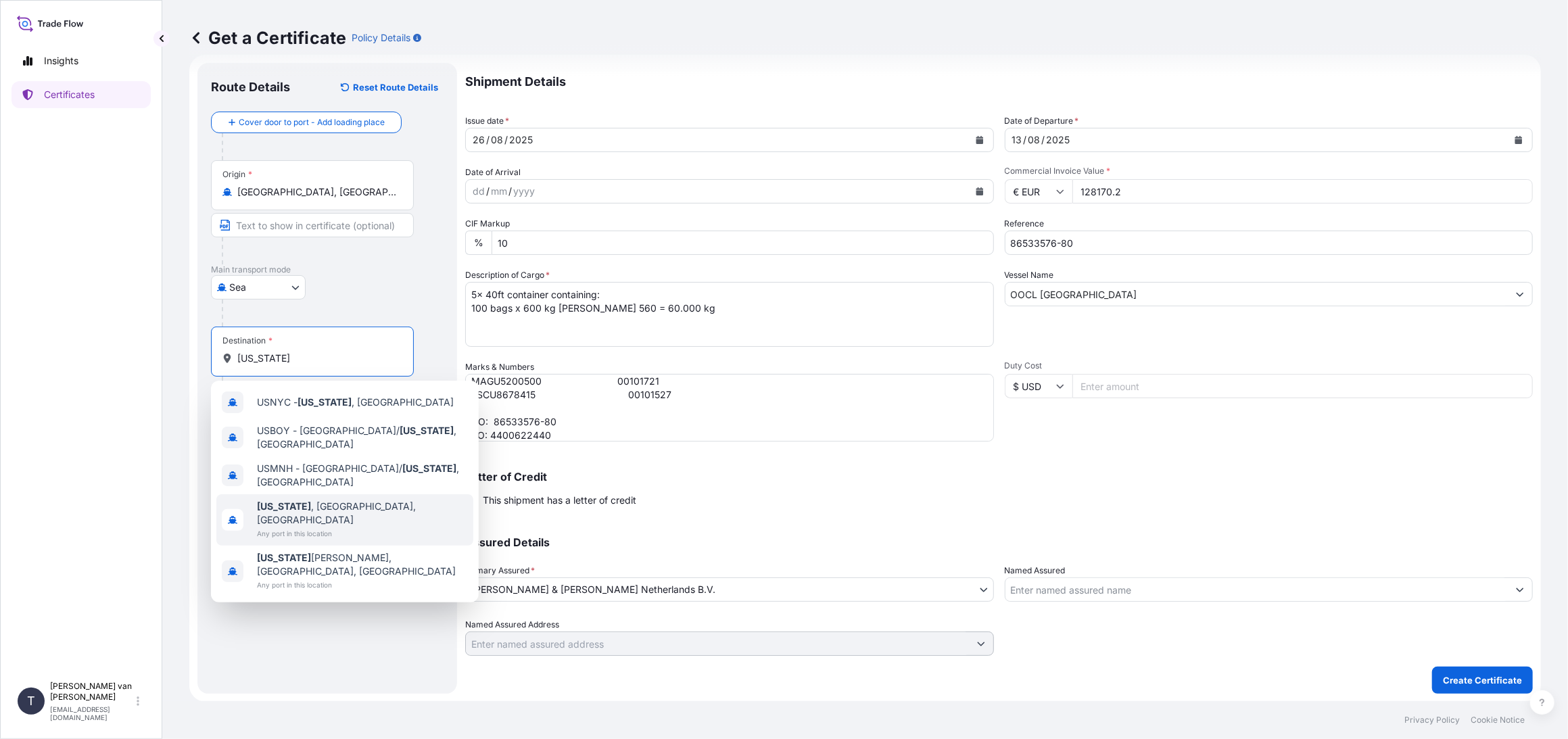
click at [315, 500] on span "[US_STATE] , [GEOGRAPHIC_DATA], [GEOGRAPHIC_DATA]" at bounding box center [363, 513] width 211 height 27
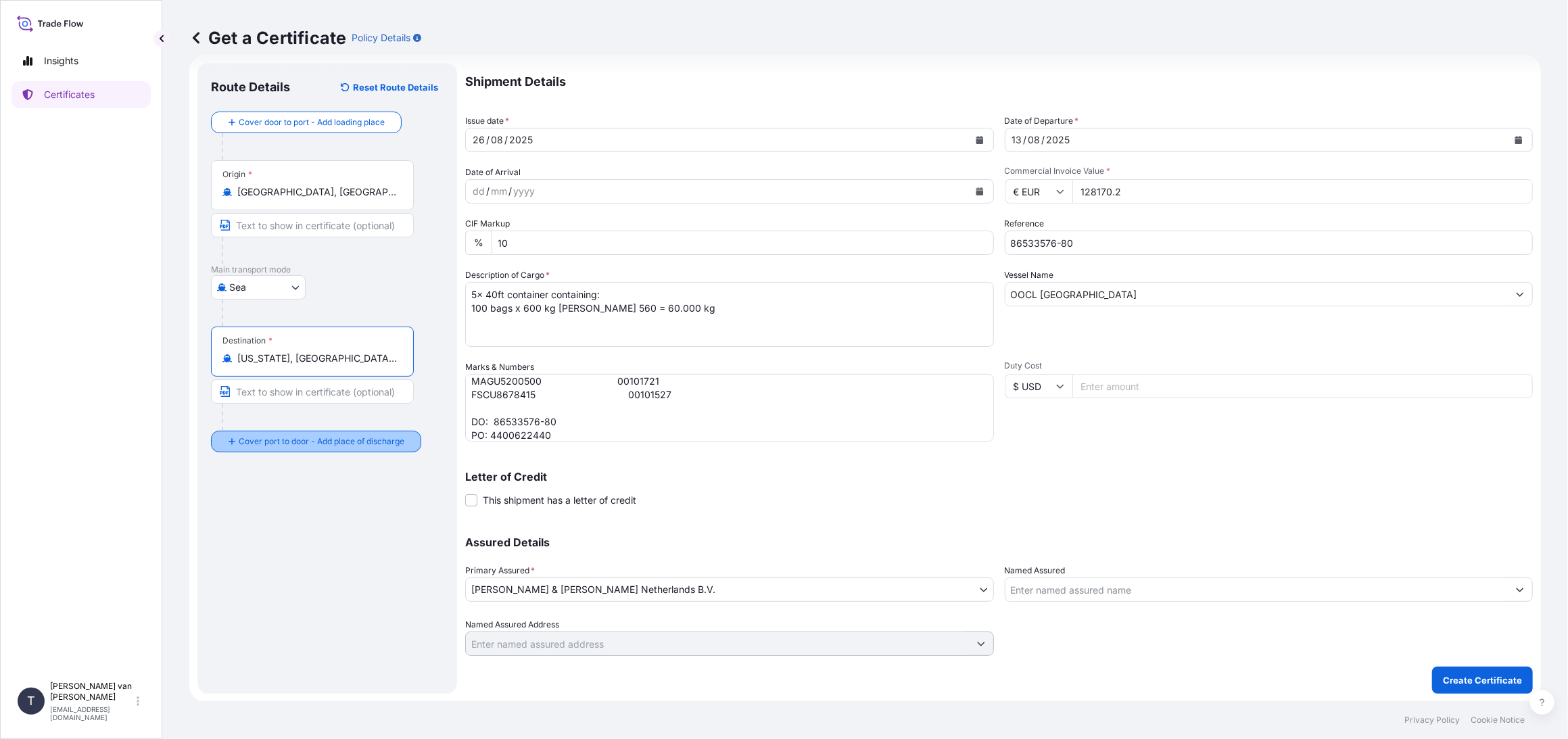
type input "[US_STATE], [GEOGRAPHIC_DATA], [GEOGRAPHIC_DATA]"
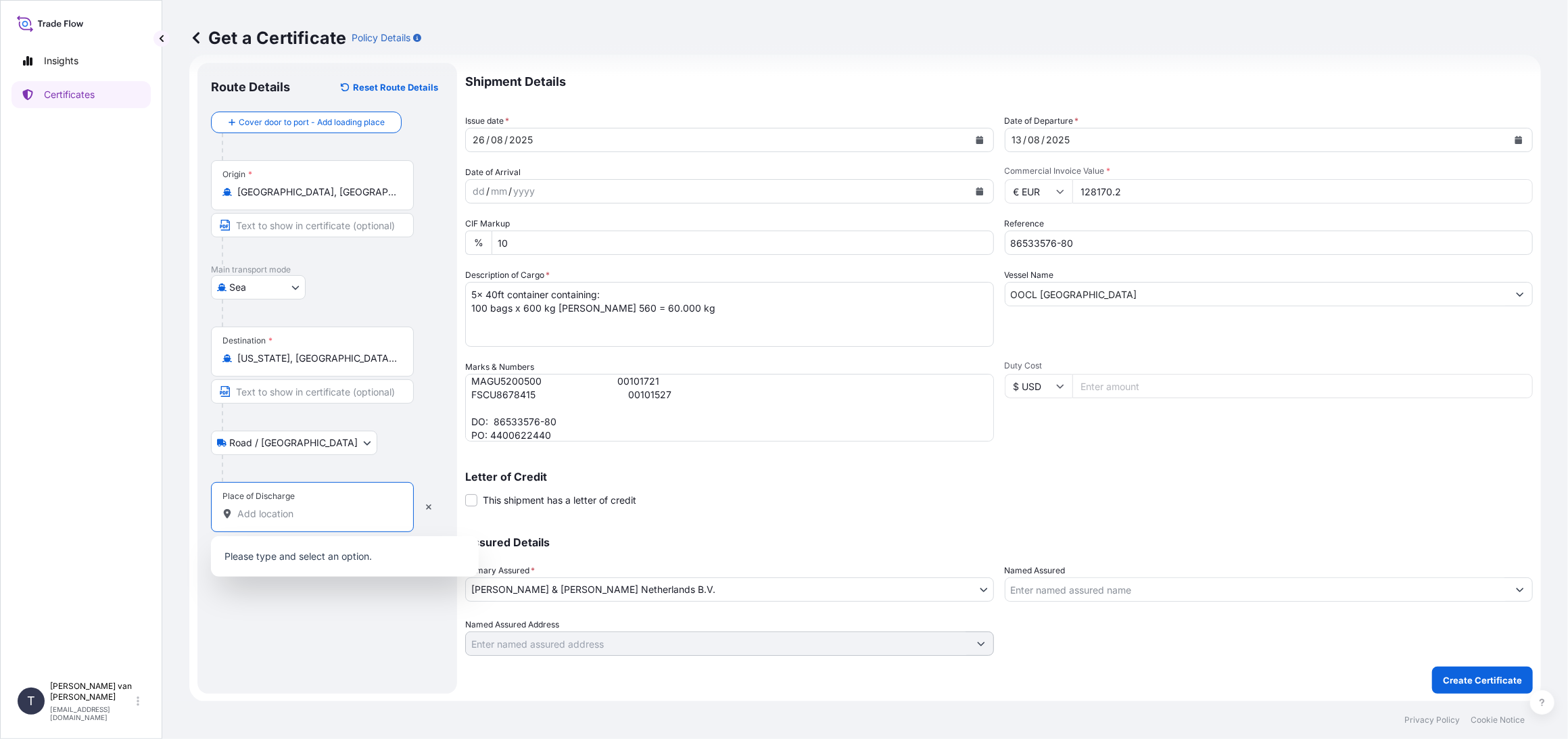
click at [251, 514] on input "Place of Discharge" at bounding box center [317, 514] width 160 height 14
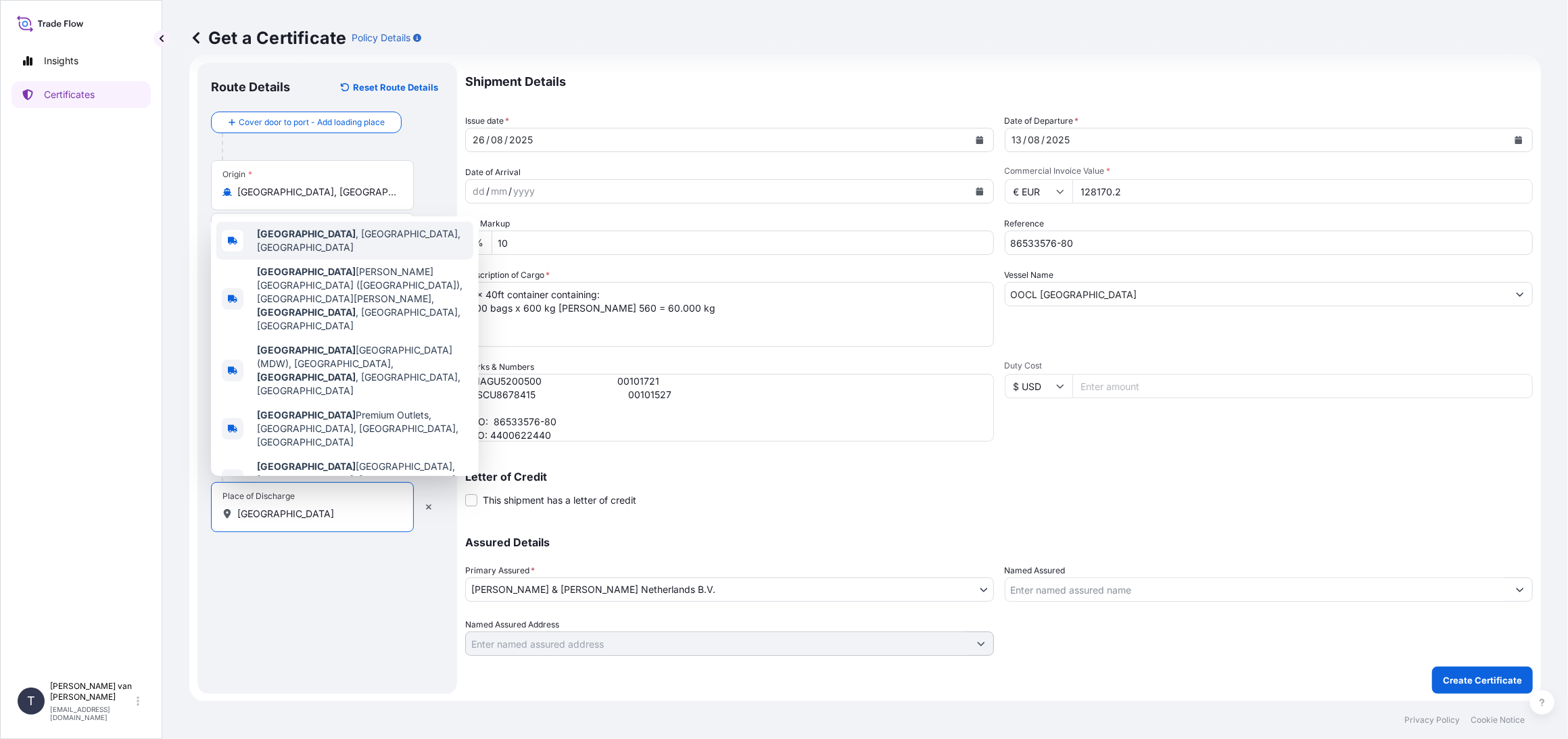
click at [305, 260] on div "[GEOGRAPHIC_DATA] , [GEOGRAPHIC_DATA], [GEOGRAPHIC_DATA]" at bounding box center [345, 241] width 257 height 38
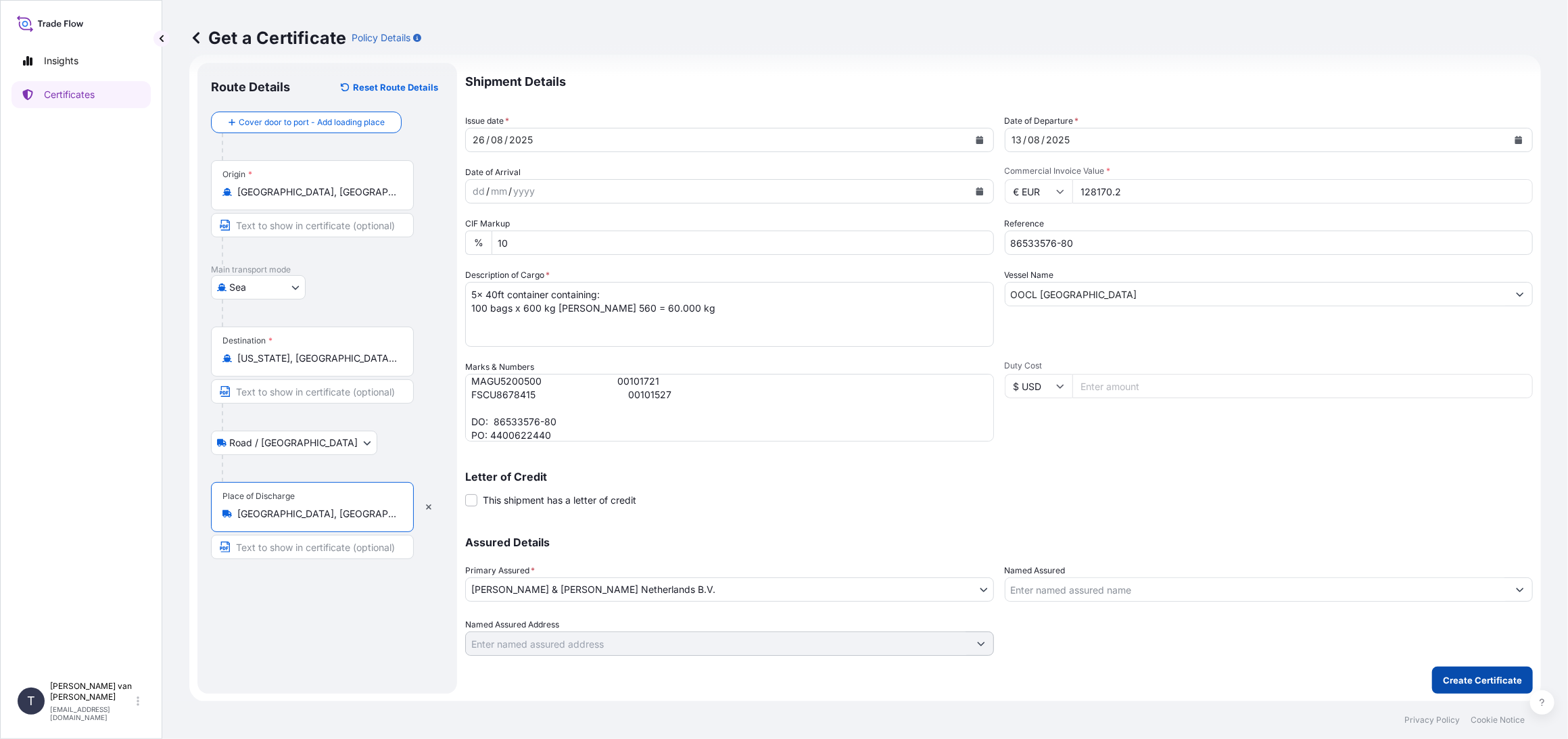
type input "[GEOGRAPHIC_DATA], [GEOGRAPHIC_DATA], [GEOGRAPHIC_DATA]"
click at [1469, 674] on p "Create Certificate" at bounding box center [1482, 680] width 79 height 14
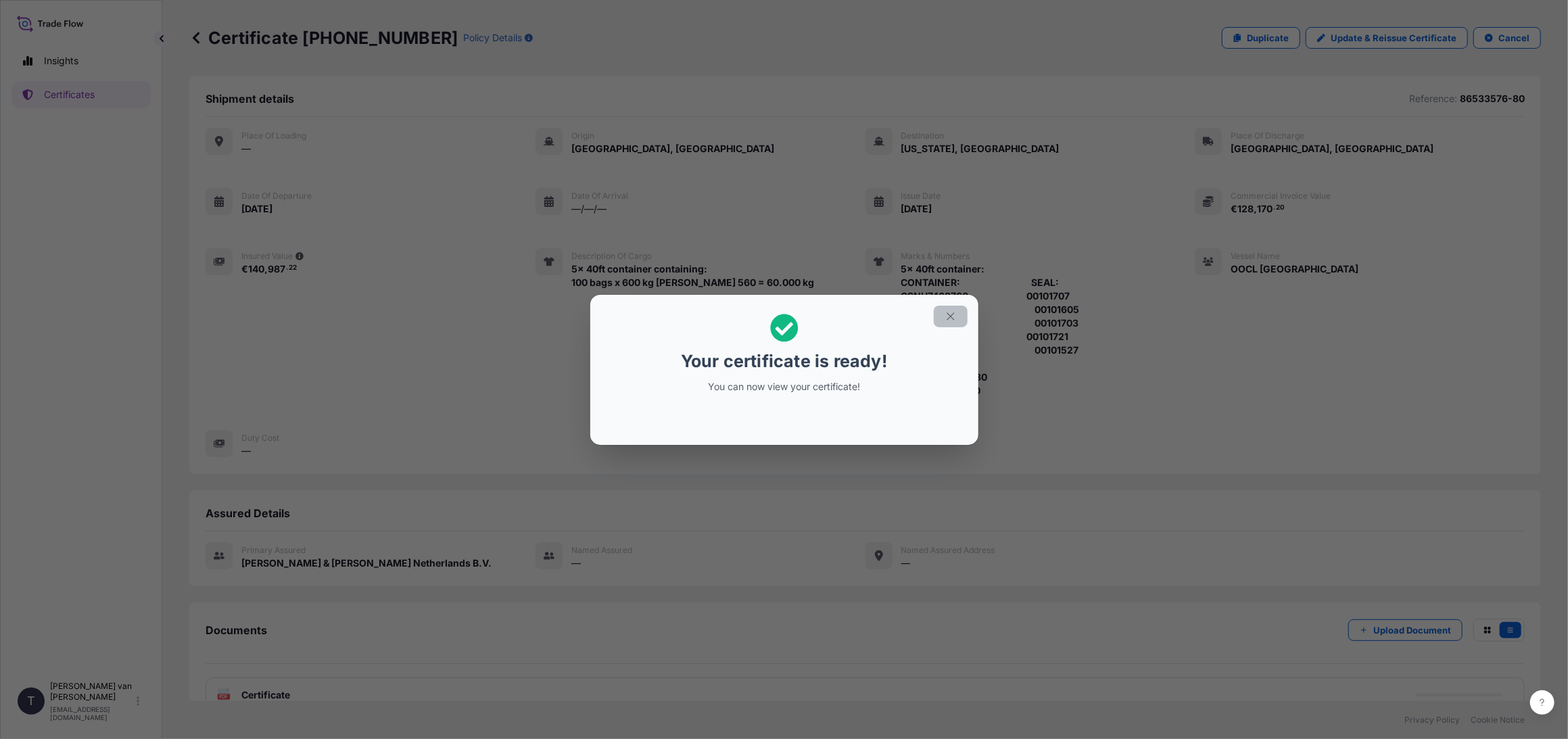
click at [954, 314] on icon "button" at bounding box center [950, 317] width 12 height 12
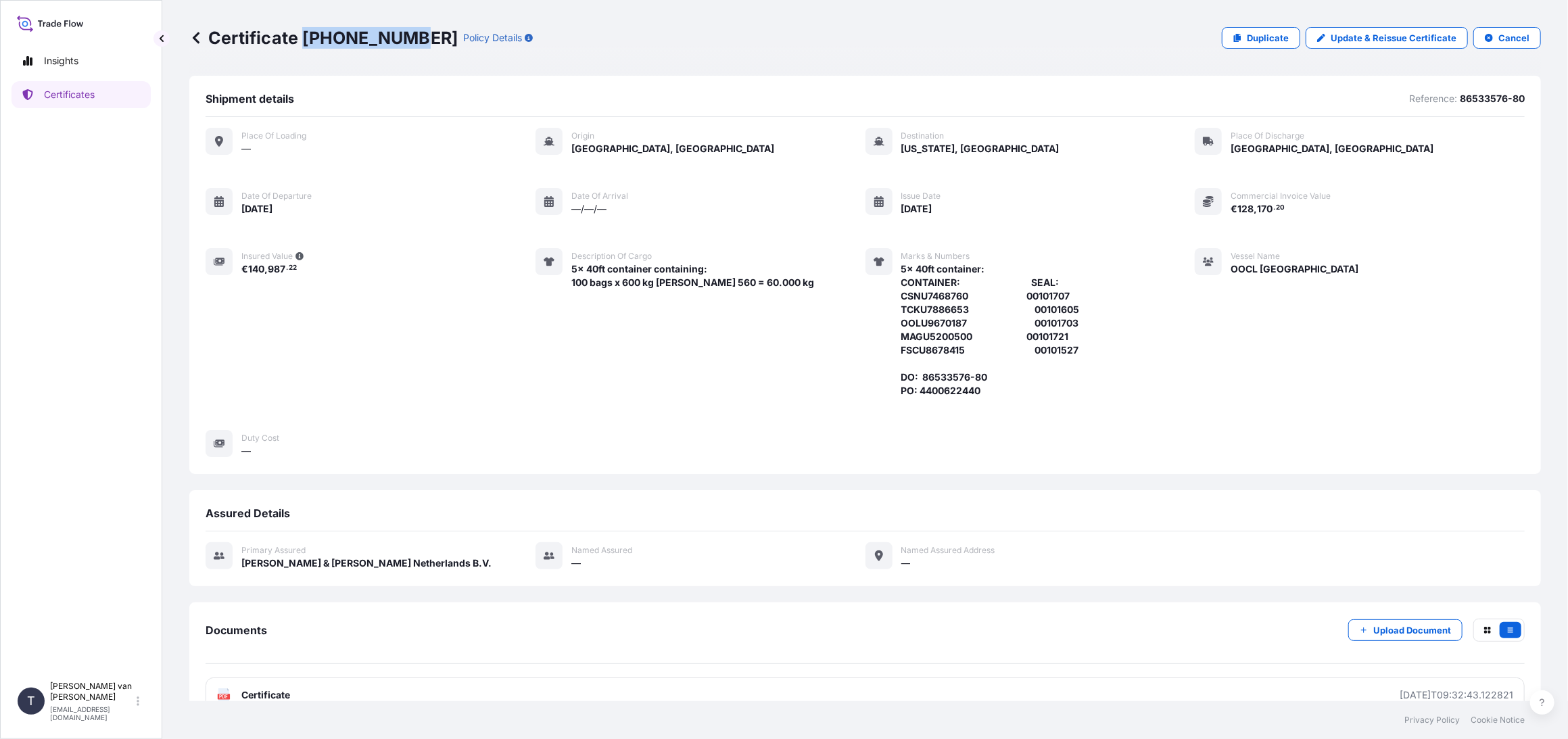
drag, startPoint x: 409, startPoint y: 38, endPoint x: 305, endPoint y: 31, distance: 104.2
click at [305, 31] on p "Certificate [PHONE_NUMBER]" at bounding box center [324, 38] width 269 height 22
copy p "[PHONE_NUMBER]"
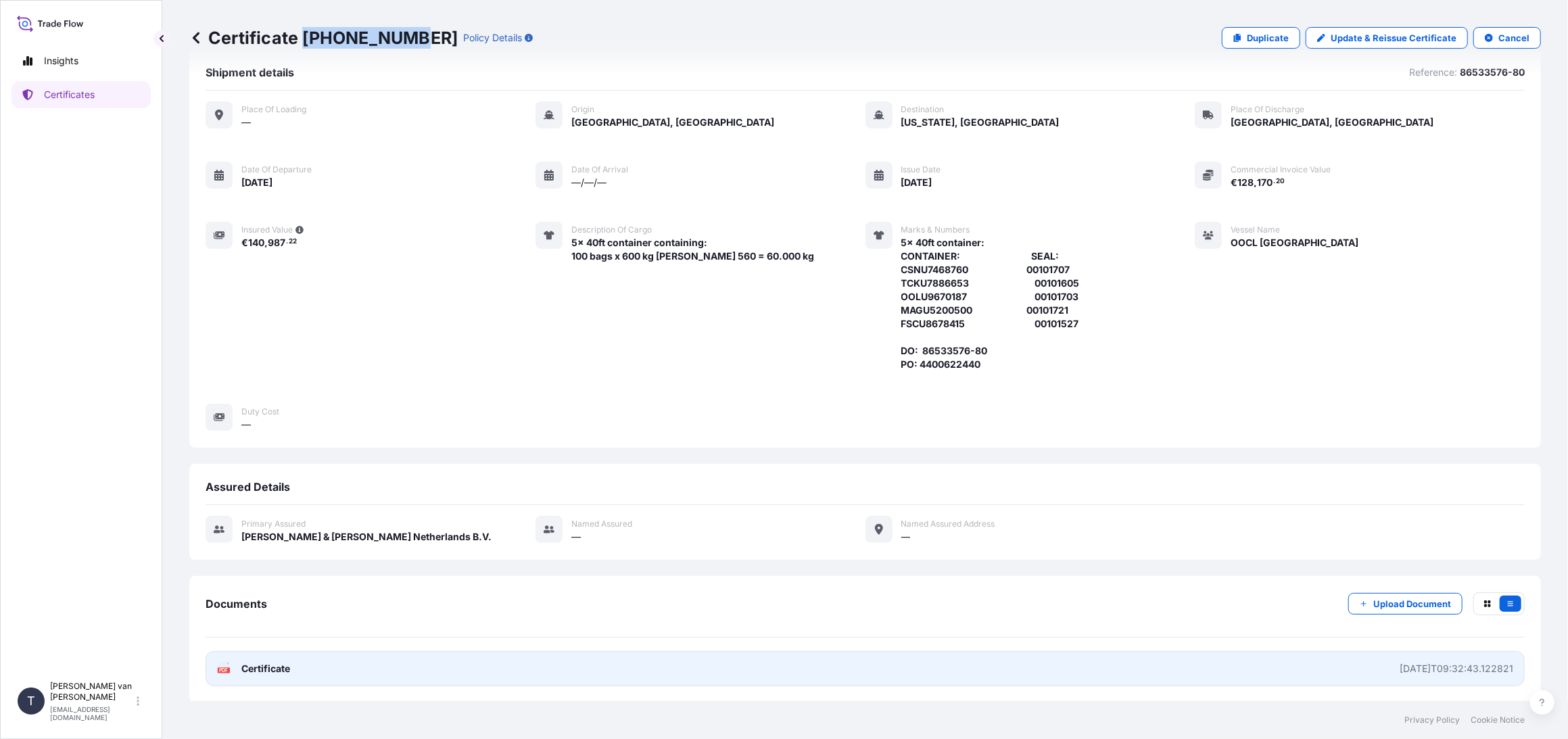
click at [272, 663] on span "Certificate" at bounding box center [266, 669] width 49 height 14
click at [251, 668] on span "Certificate" at bounding box center [266, 669] width 49 height 14
